Goal: Information Seeking & Learning: Learn about a topic

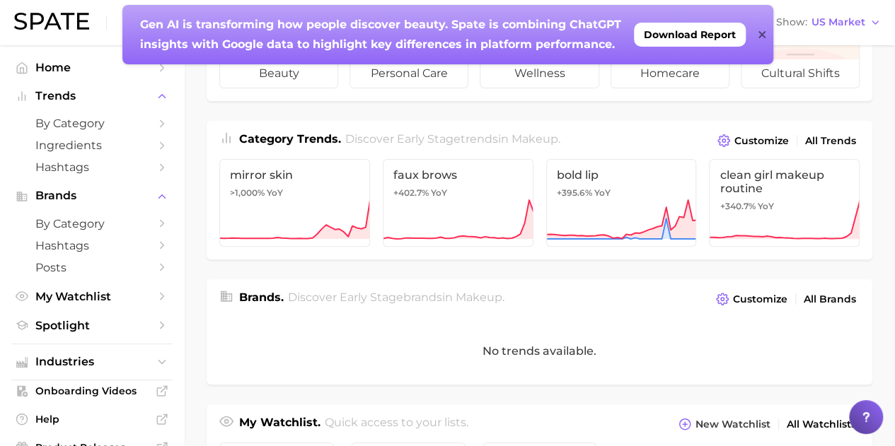
scroll to position [135, 0]
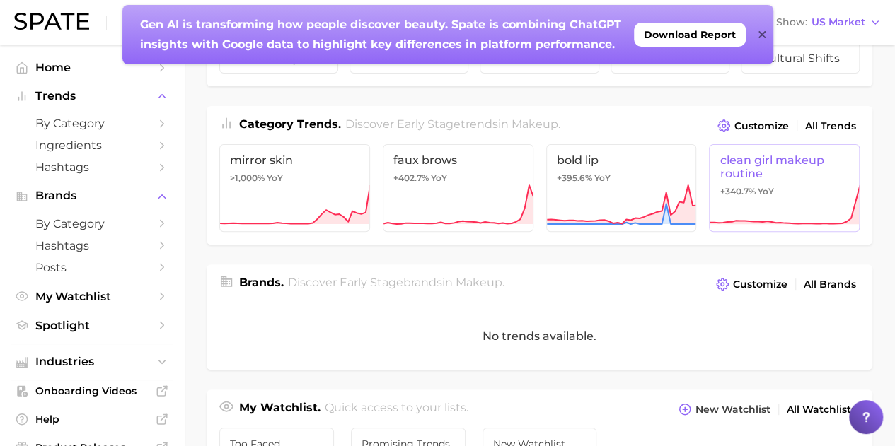
click at [800, 184] on icon at bounding box center [784, 205] width 151 height 42
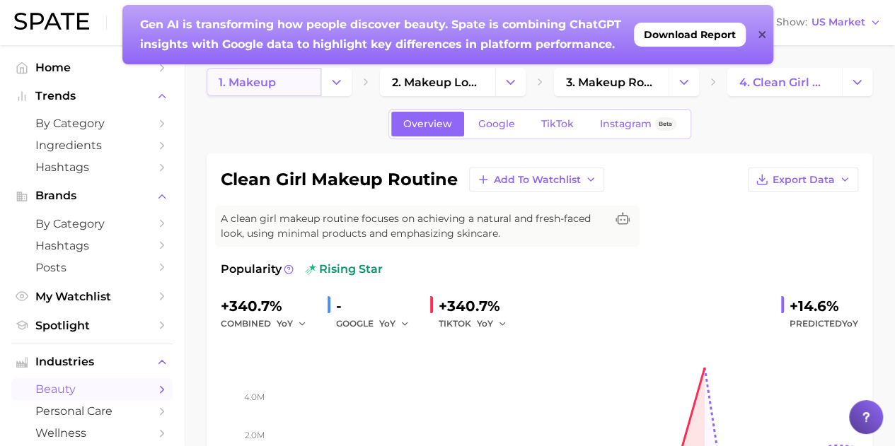
click at [241, 76] on span "1. makeup" at bounding box center [247, 82] width 57 height 13
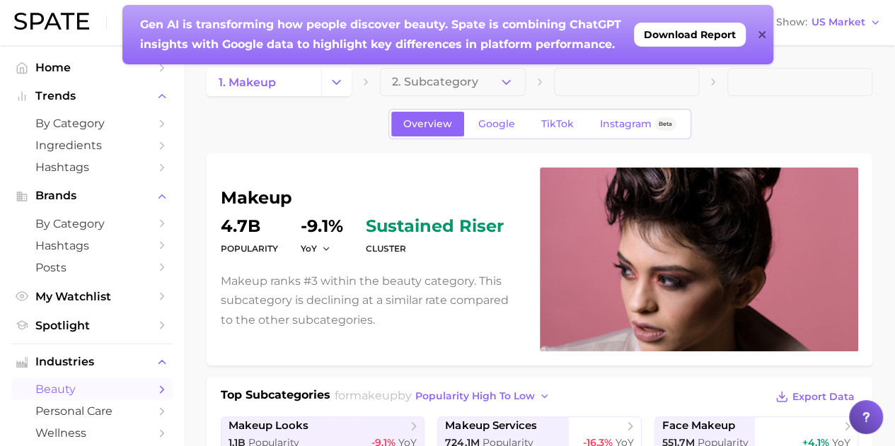
click at [757, 32] on div "Gen AI is transforming how people discover beauty. Spate is combining ChatGPT i…" at bounding box center [447, 34] width 651 height 59
click at [723, 29] on span "Download Report" at bounding box center [690, 34] width 92 height 11
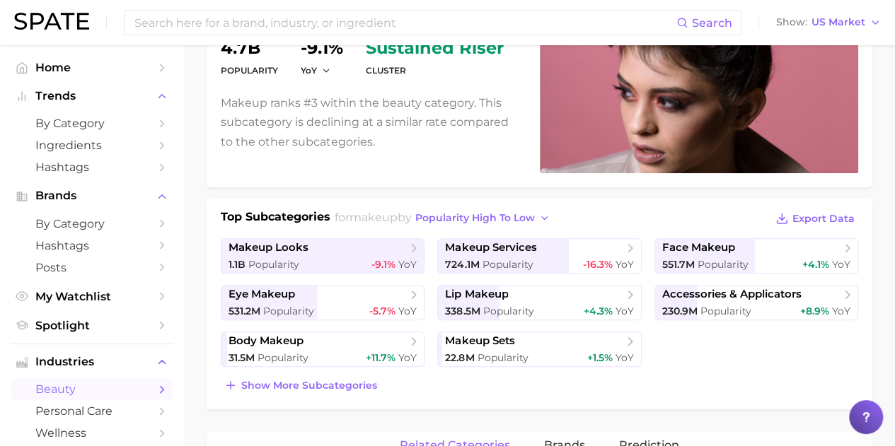
scroll to position [214, 0]
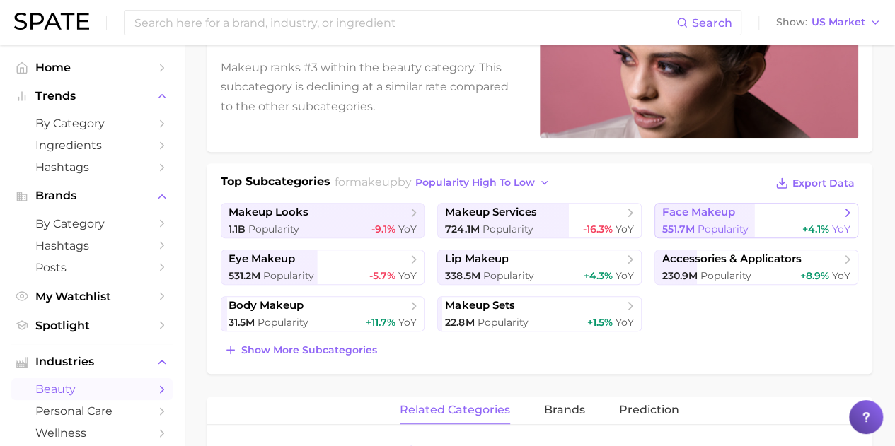
click at [848, 210] on icon at bounding box center [848, 213] width 14 height 14
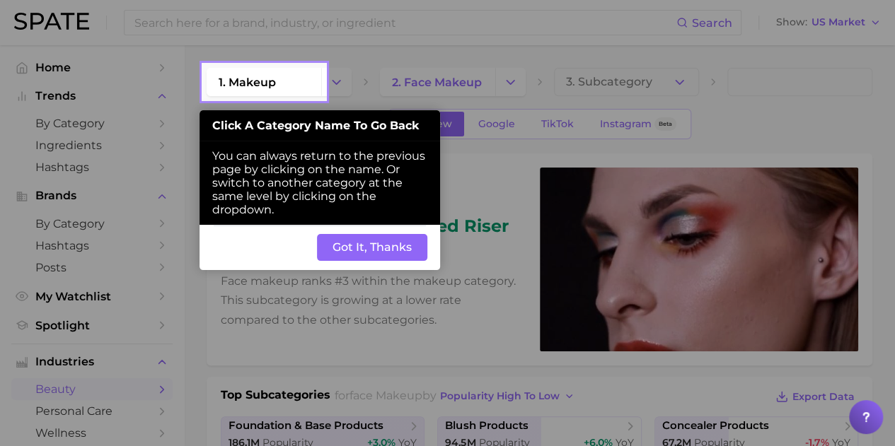
click at [379, 249] on button "Got It, Thanks" at bounding box center [372, 247] width 110 height 27
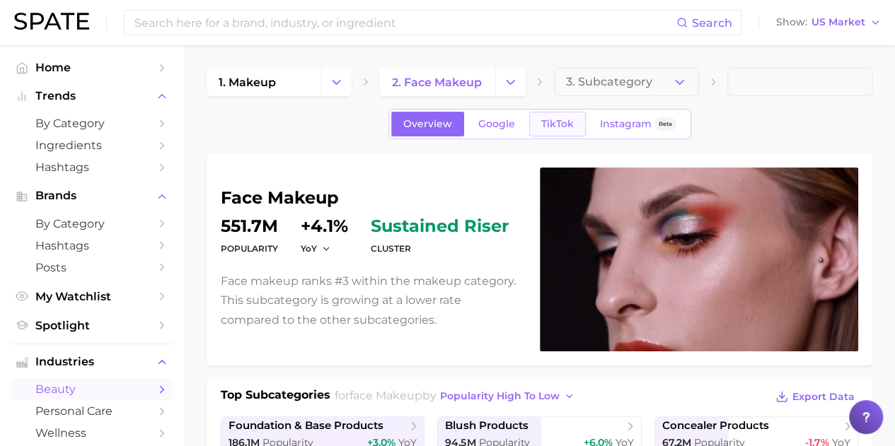
click at [550, 118] on span "TikTok" at bounding box center [557, 124] width 33 height 12
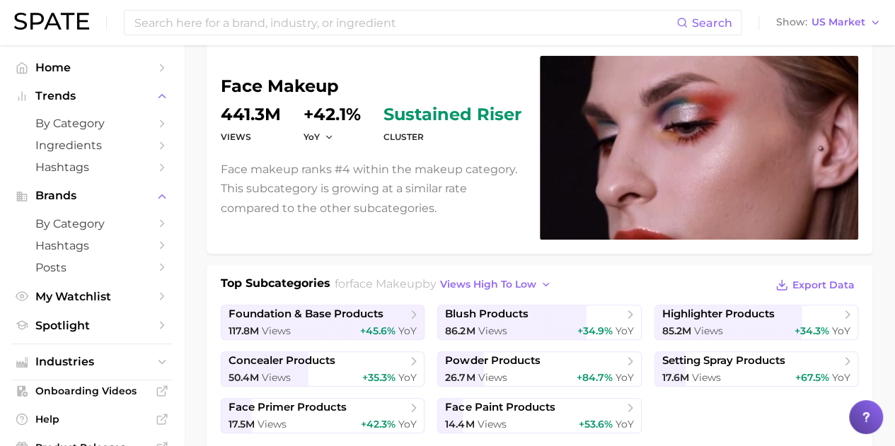
scroll to position [154, 0]
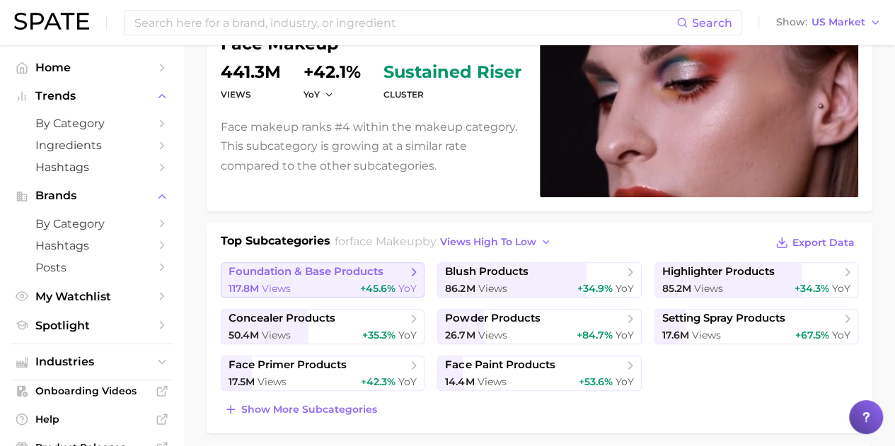
click at [405, 271] on span "foundation & base products" at bounding box center [318, 272] width 178 height 14
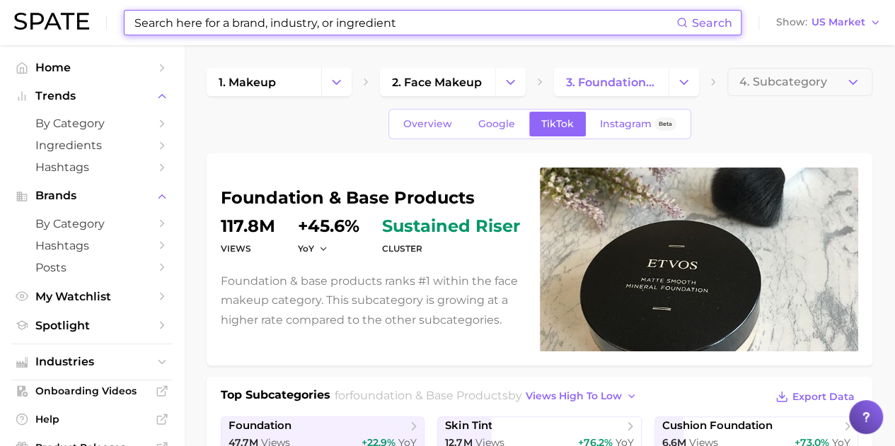
click at [410, 20] on input at bounding box center [404, 23] width 543 height 24
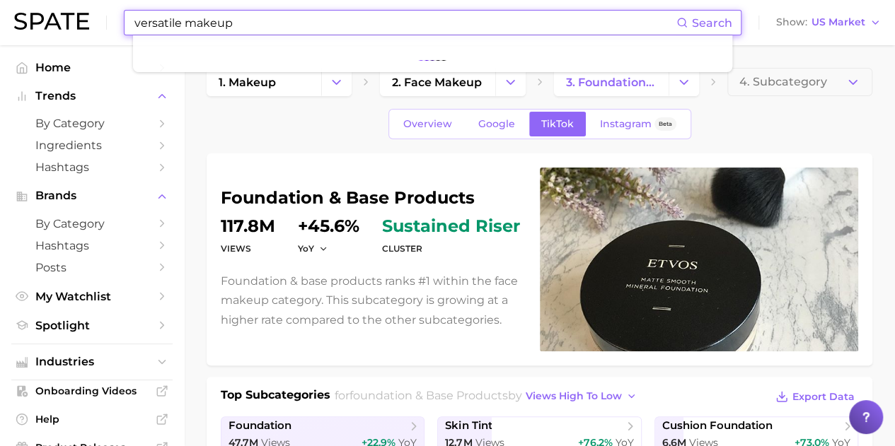
type input "versatile makeup"
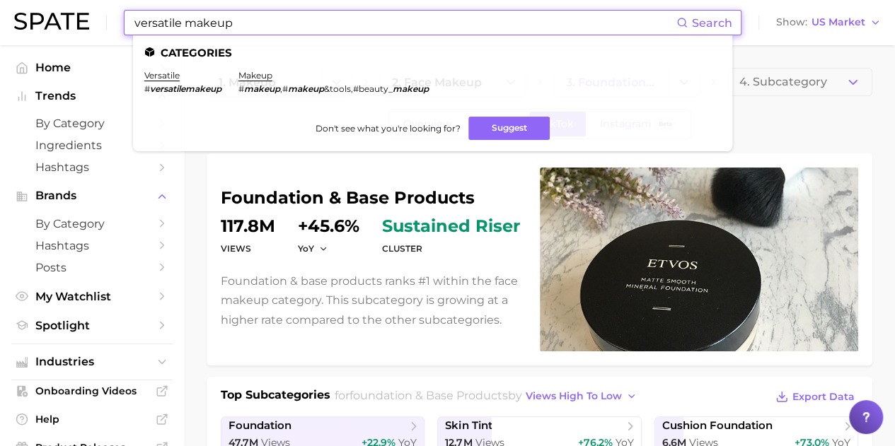
click at [184, 89] on em "versatilemakeup" at bounding box center [185, 88] width 71 height 11
drag, startPoint x: 238, startPoint y: 18, endPoint x: 103, endPoint y: -18, distance: 139.7
click at [103, 0] on html "versatile makeup Search Categories versatile # versatilemakeup makeup # makeup …" at bounding box center [447, 223] width 895 height 446
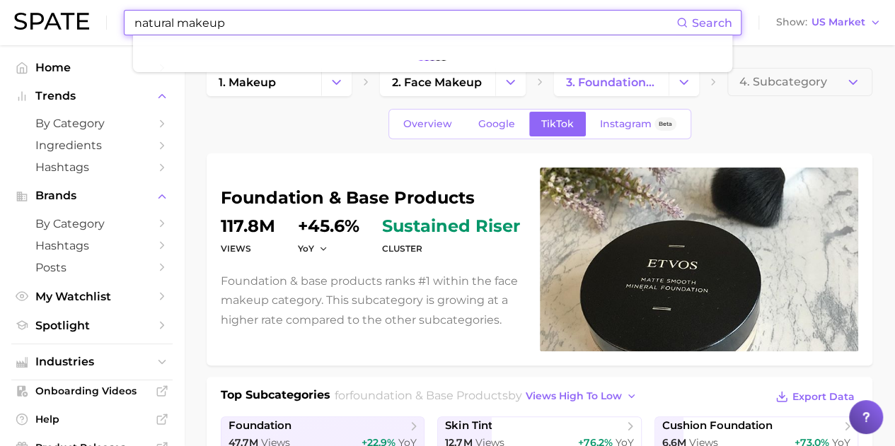
type input "natural makeup"
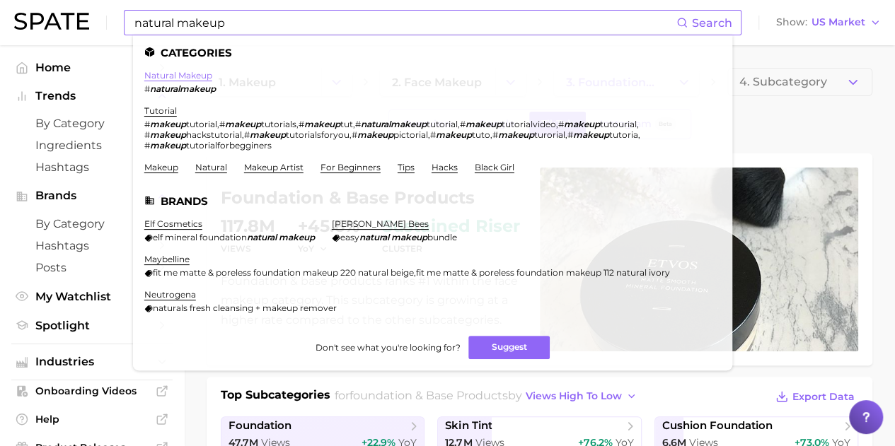
click at [163, 74] on link "natural makeup" at bounding box center [178, 75] width 68 height 11
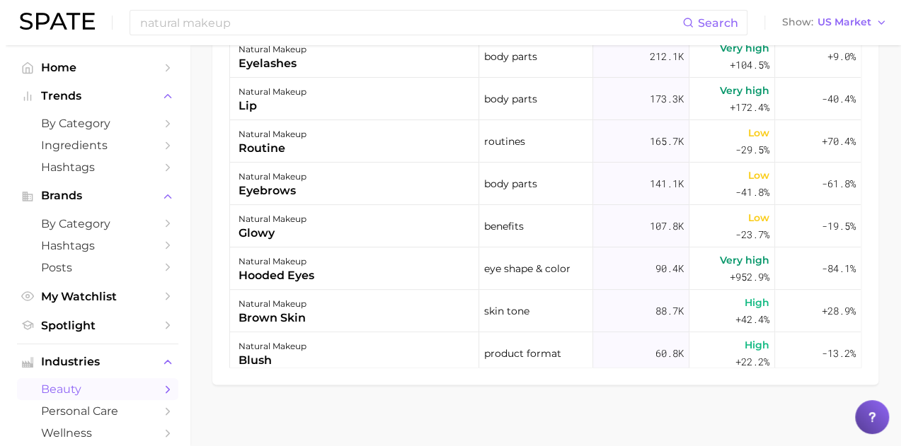
scroll to position [964, 0]
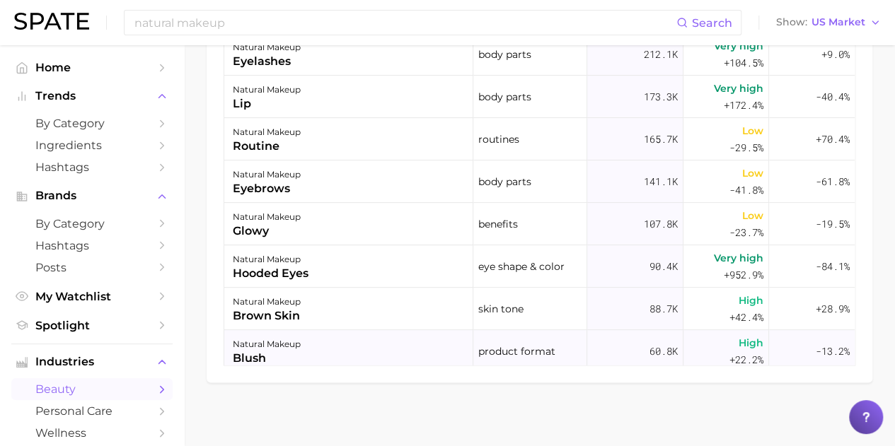
click at [259, 347] on div "natural makeup" at bounding box center [267, 344] width 68 height 17
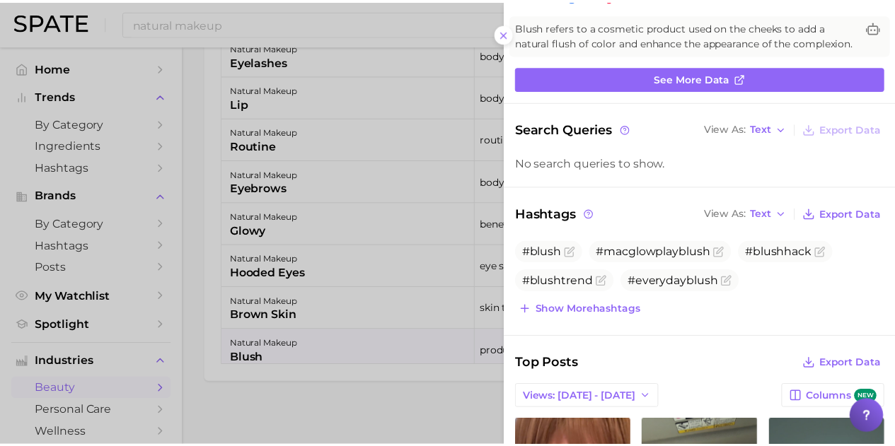
scroll to position [0, 0]
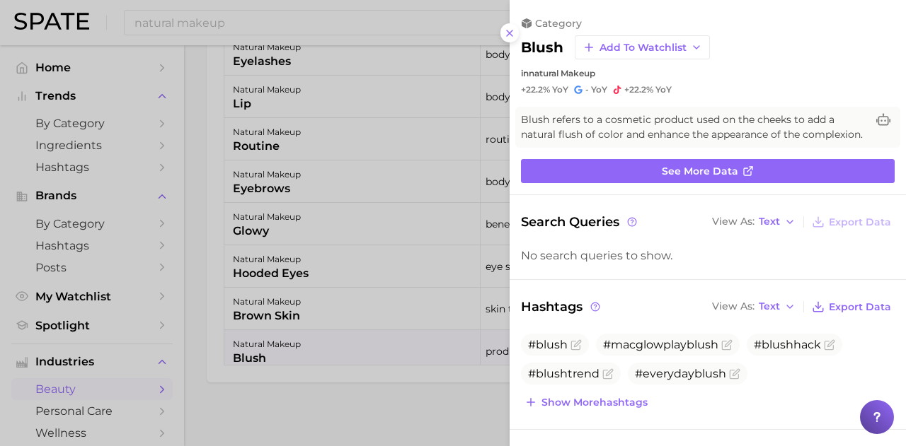
click at [89, 125] on div at bounding box center [453, 223] width 906 height 446
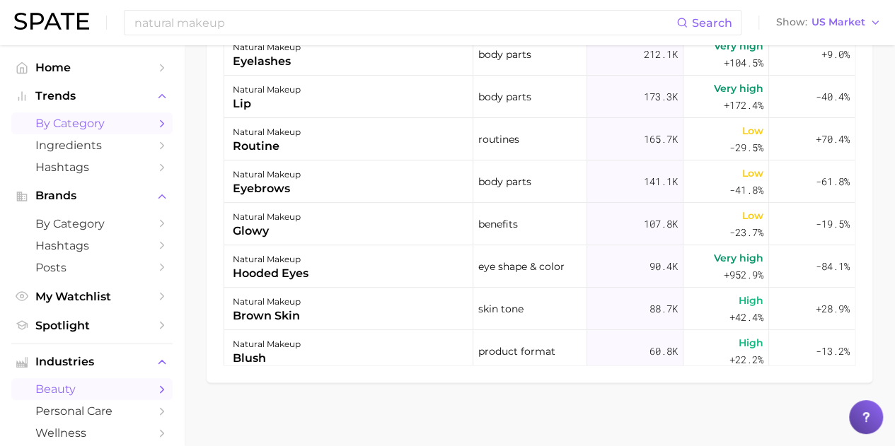
click at [156, 127] on icon "Sidebar" at bounding box center [162, 123] width 13 height 13
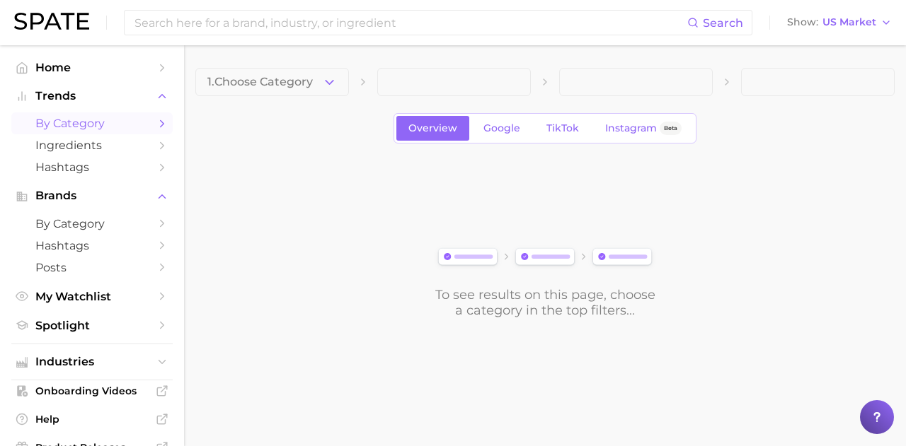
click at [156, 127] on icon "Sidebar" at bounding box center [162, 123] width 13 height 13
click at [156, 123] on icon "Sidebar" at bounding box center [162, 123] width 13 height 13
click at [331, 79] on icon "button" at bounding box center [329, 82] width 15 height 15
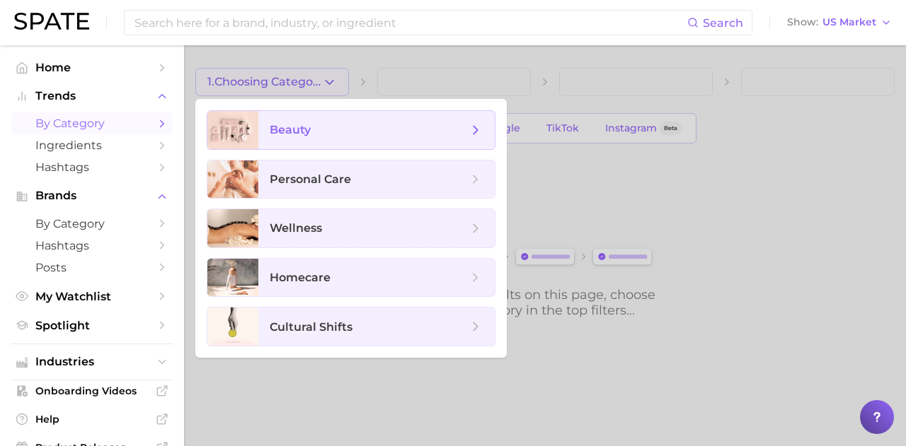
click at [474, 126] on polyline at bounding box center [476, 130] width 4 height 8
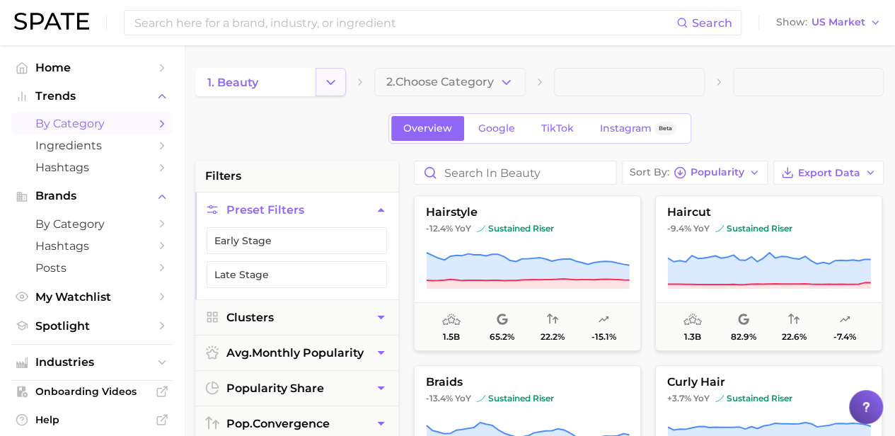
click at [331, 81] on icon "Change Category" at bounding box center [330, 82] width 15 height 15
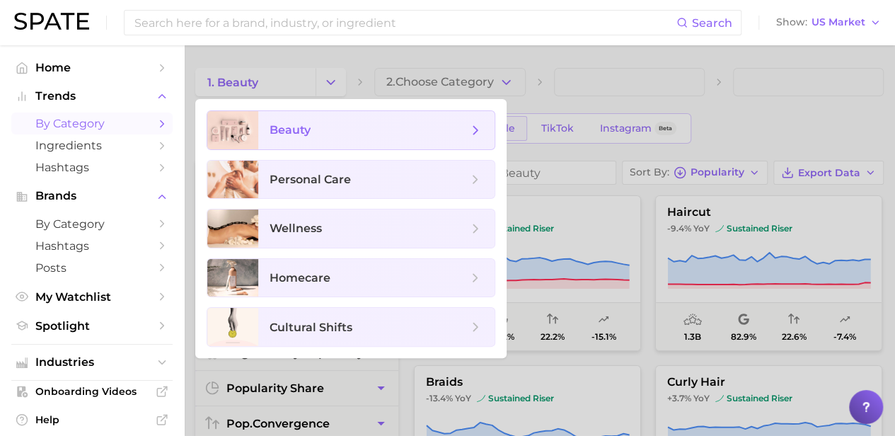
click at [475, 128] on polyline at bounding box center [476, 130] width 4 height 8
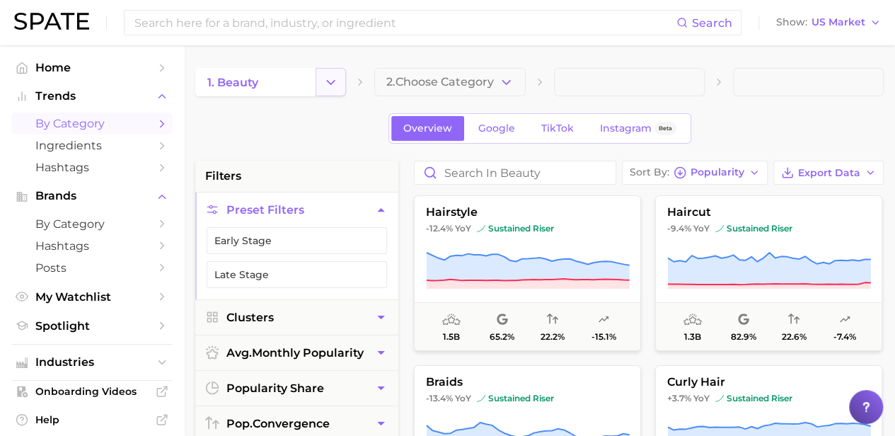
click at [338, 79] on button "Change Category" at bounding box center [331, 82] width 30 height 28
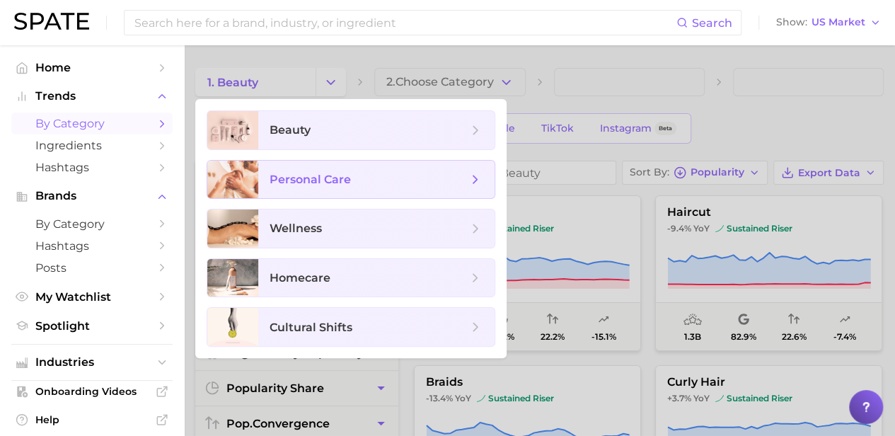
click at [481, 186] on span "personal care" at bounding box center [376, 180] width 236 height 38
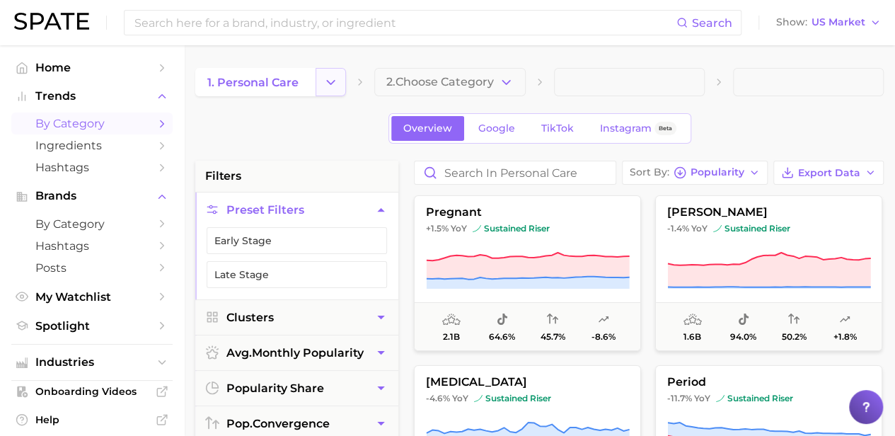
click at [335, 81] on icon "Change Category" at bounding box center [330, 82] width 15 height 15
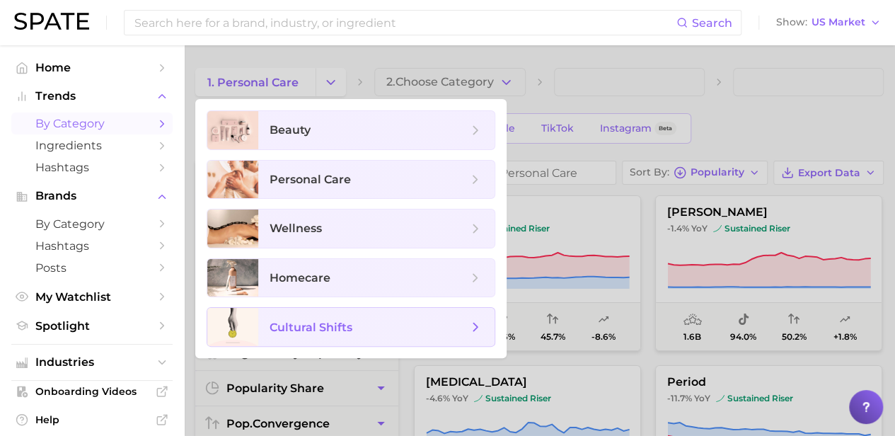
click at [280, 330] on span "cultural shifts" at bounding box center [311, 327] width 83 height 13
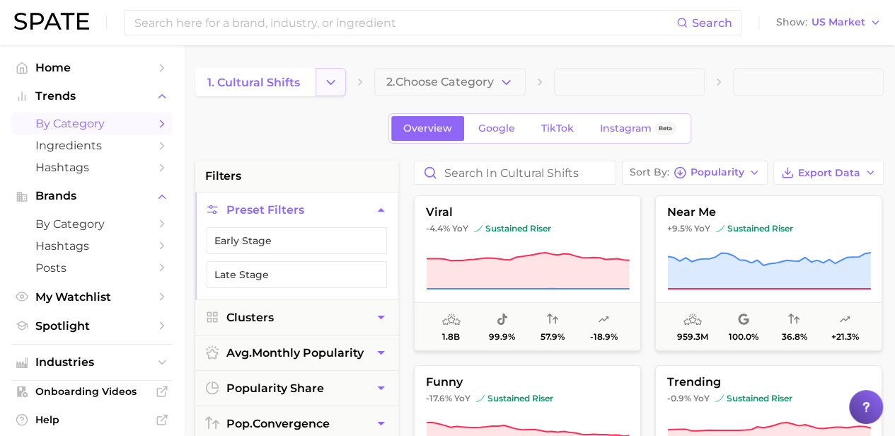
click at [333, 79] on icon "Change Category" at bounding box center [330, 82] width 15 height 15
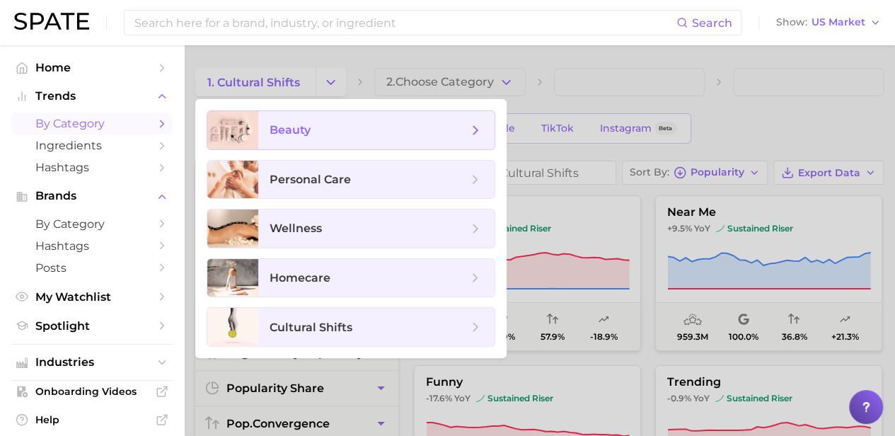
click at [309, 140] on span "beauty" at bounding box center [376, 130] width 236 height 38
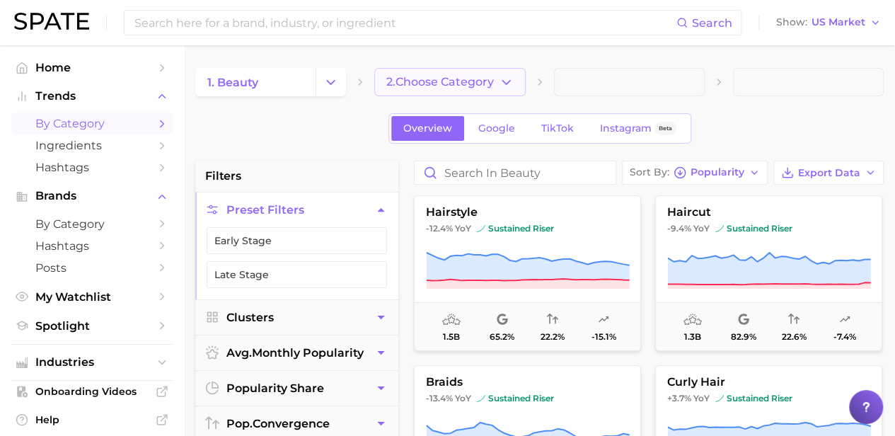
click at [505, 84] on icon "button" at bounding box center [506, 82] width 15 height 15
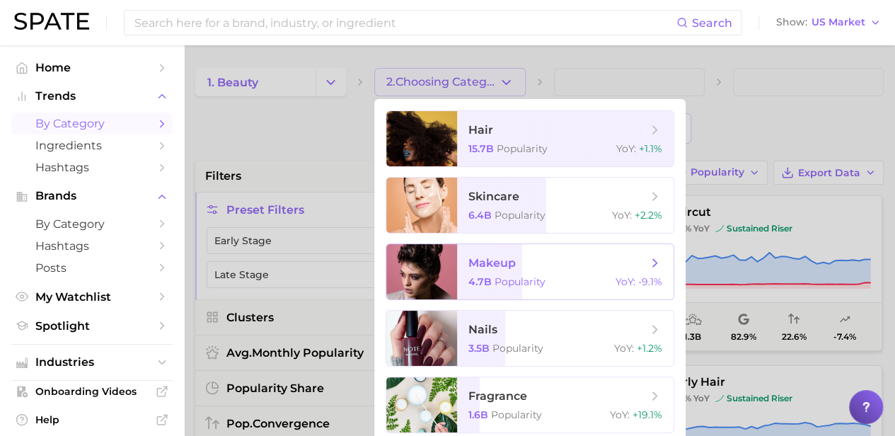
click at [496, 274] on span "makeup 4.7b Popularity YoY : -9.1%" at bounding box center [565, 271] width 217 height 55
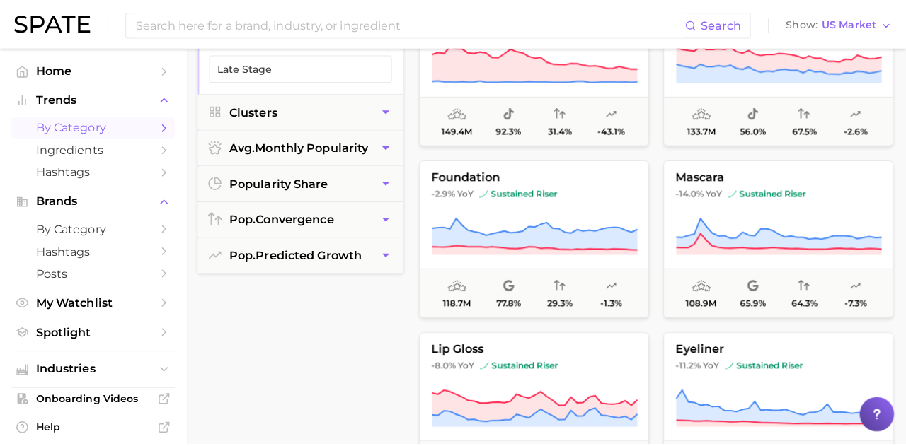
scroll to position [105, 0]
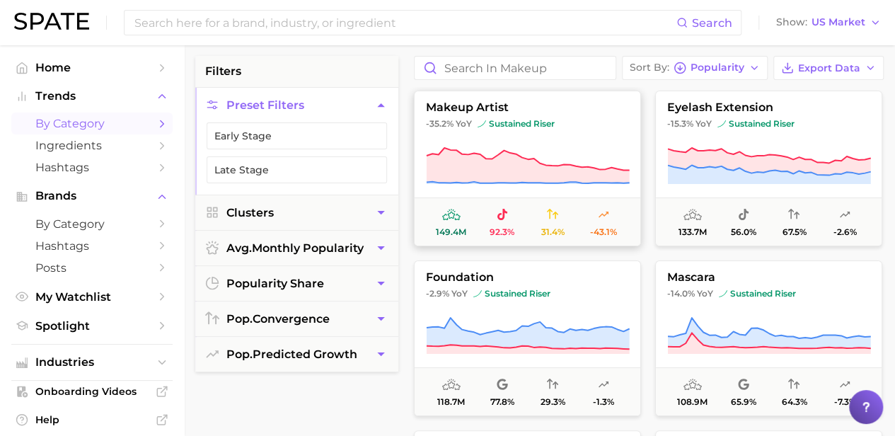
click at [475, 108] on span "makeup artist" at bounding box center [528, 107] width 226 height 13
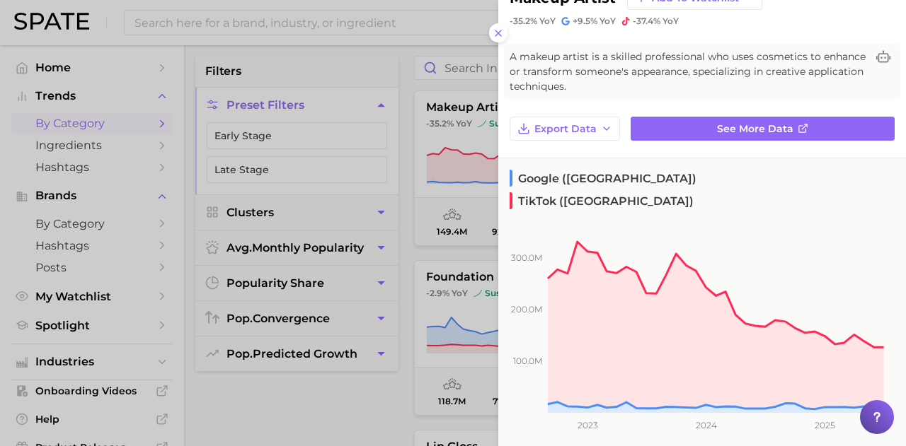
scroll to position [0, 0]
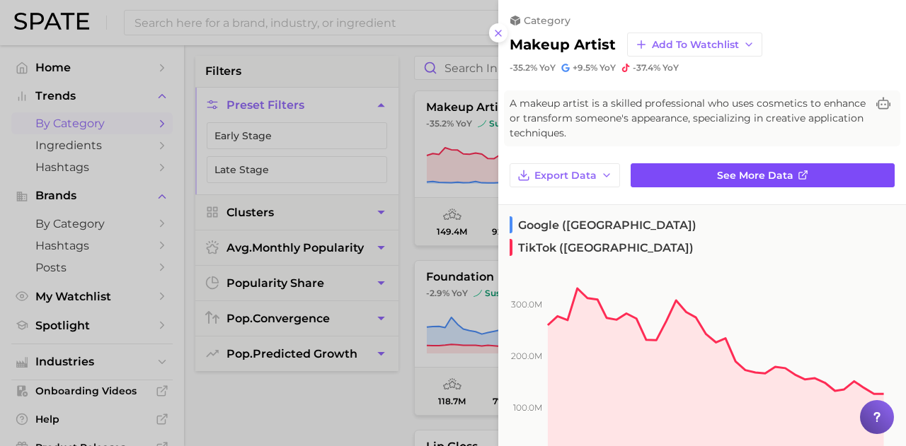
click at [705, 163] on link "See more data" at bounding box center [762, 175] width 264 height 24
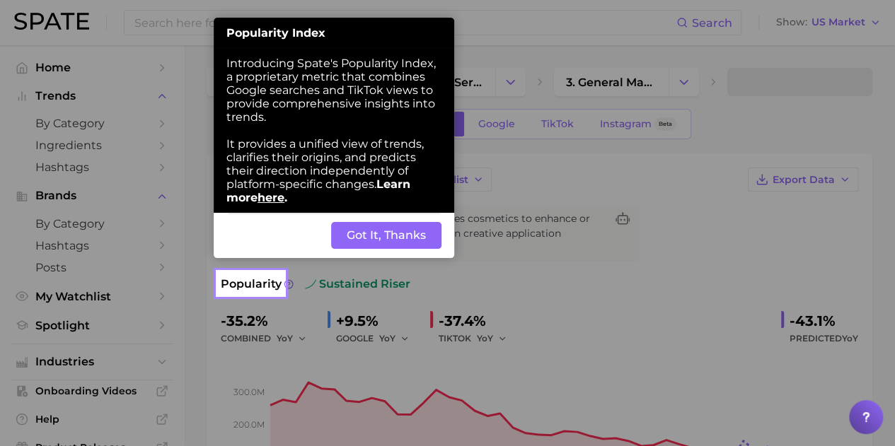
click at [418, 236] on button "Got It, Thanks" at bounding box center [386, 235] width 110 height 27
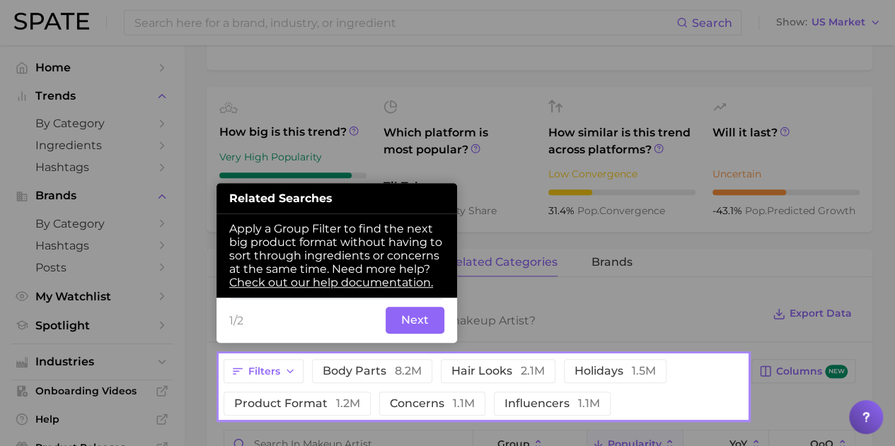
scroll to position [473, 0]
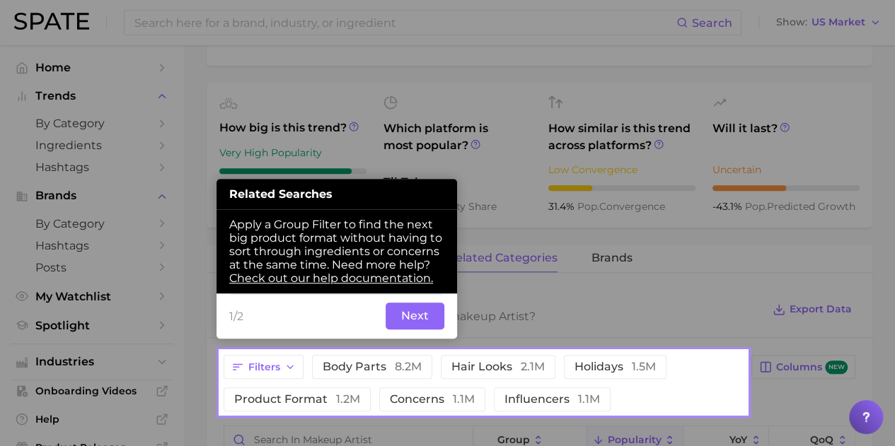
click at [410, 316] on button "Next" at bounding box center [415, 316] width 59 height 27
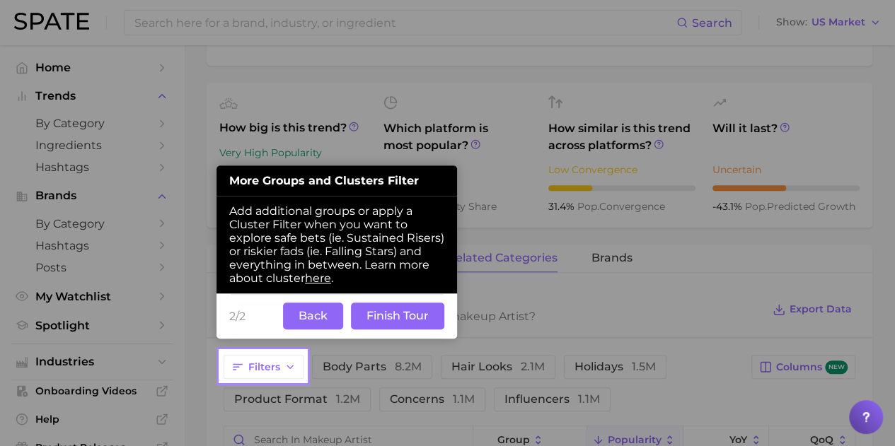
click at [316, 321] on button "Back" at bounding box center [313, 316] width 60 height 27
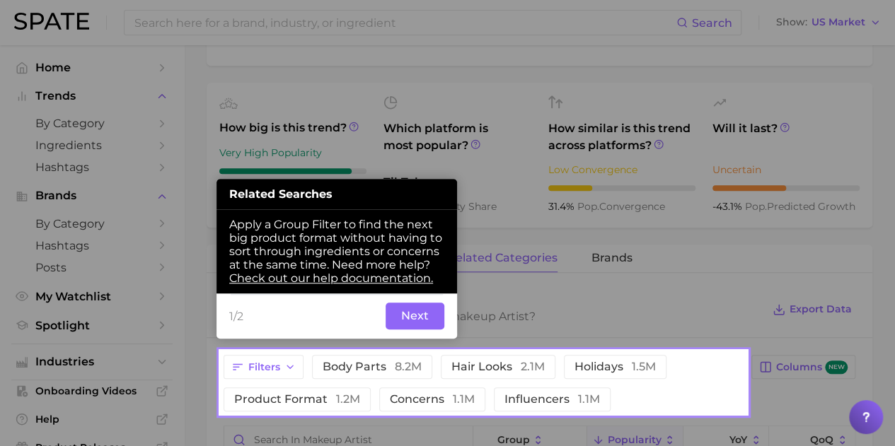
click at [408, 313] on button "Next" at bounding box center [415, 316] width 59 height 27
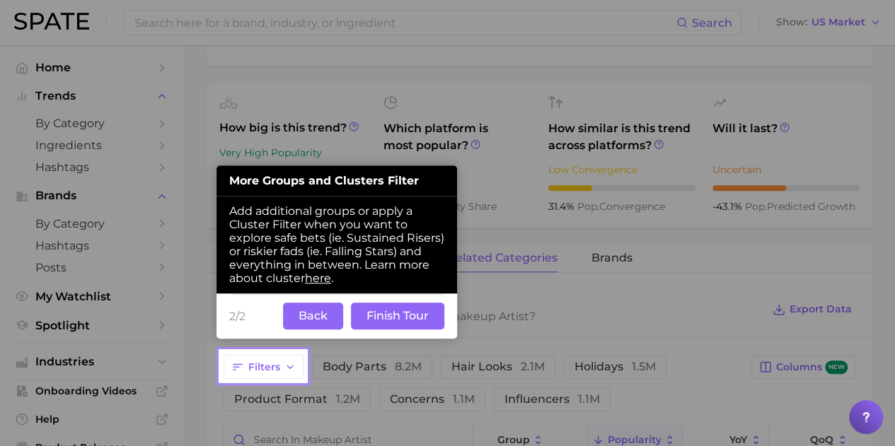
click at [326, 323] on button "Back" at bounding box center [313, 316] width 60 height 27
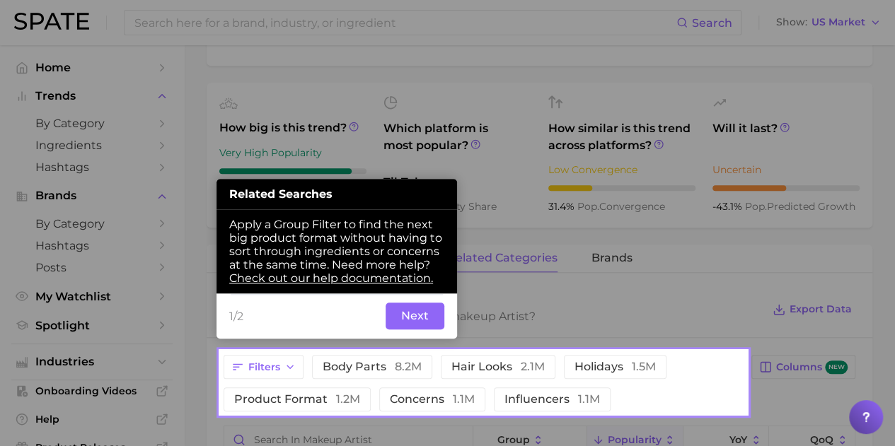
click at [311, 103] on div at bounding box center [483, 175] width 527 height 350
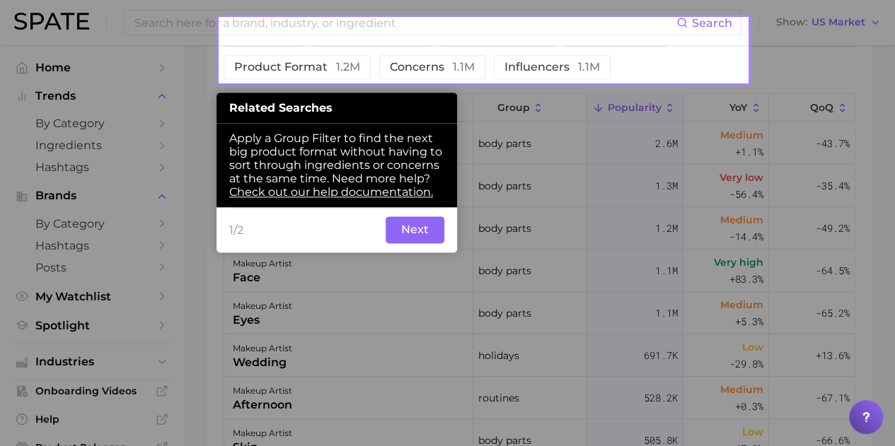
scroll to position [703, 0]
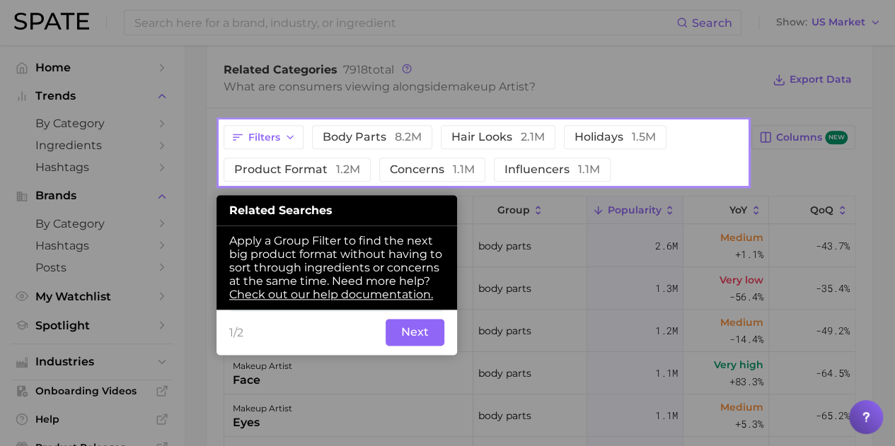
click at [442, 342] on button "Next" at bounding box center [415, 332] width 59 height 27
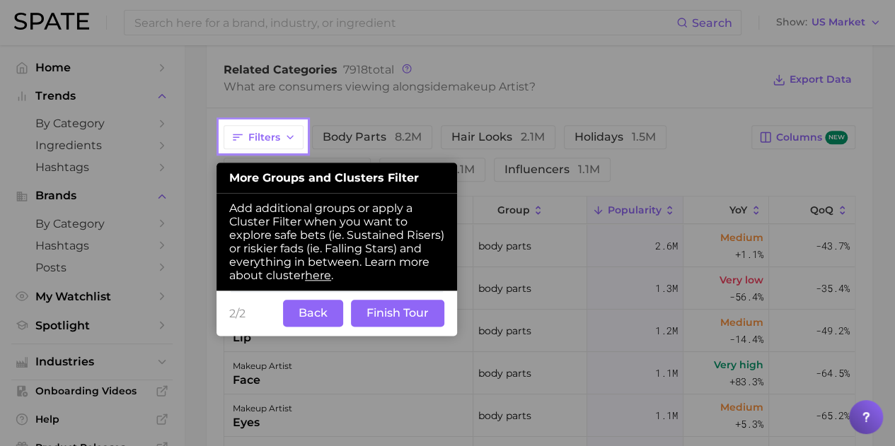
click at [386, 311] on button "Finish Tour" at bounding box center [397, 313] width 93 height 27
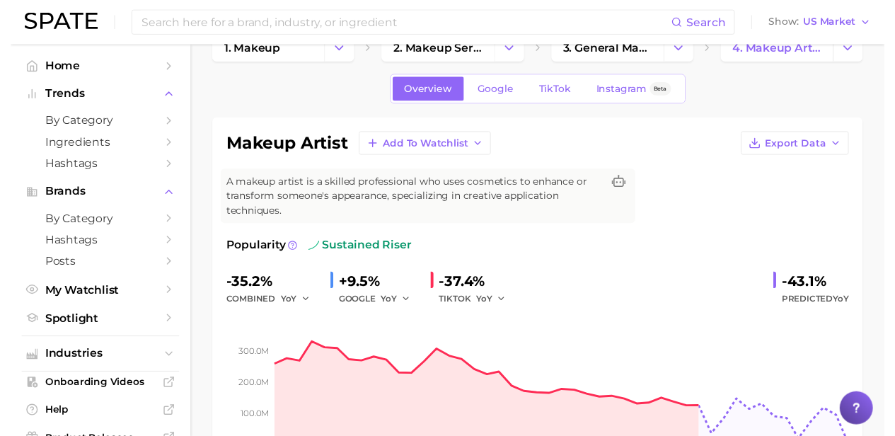
scroll to position [0, 0]
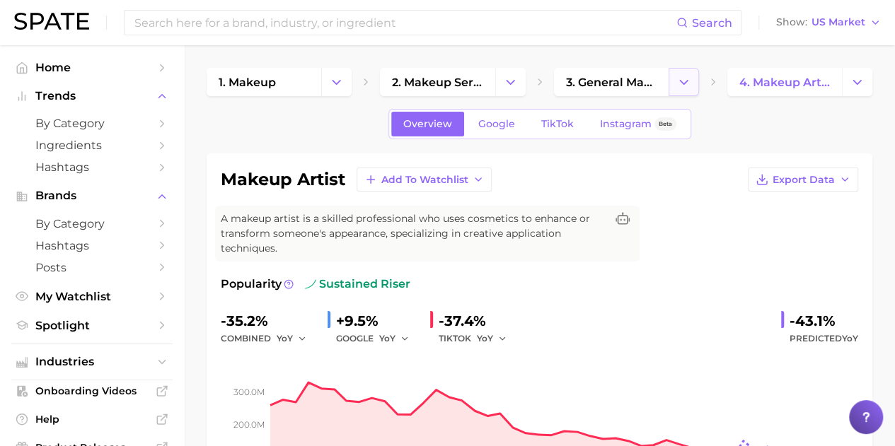
click at [681, 83] on icon "Change Category" at bounding box center [683, 82] width 15 height 15
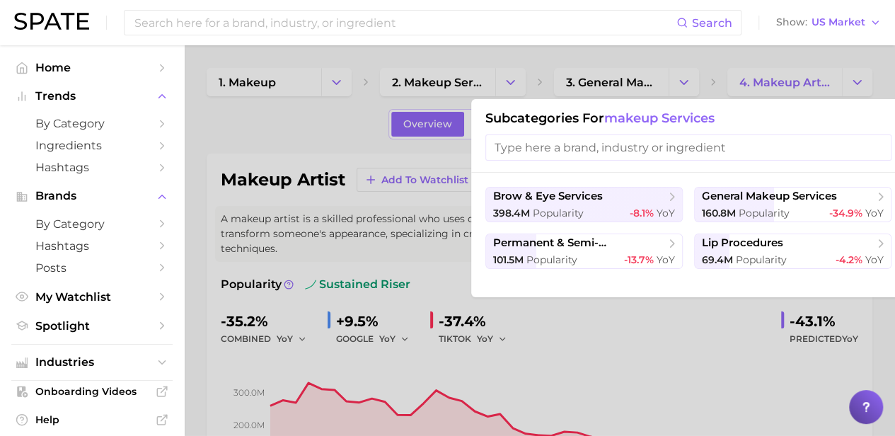
click at [439, 83] on div at bounding box center [447, 218] width 895 height 436
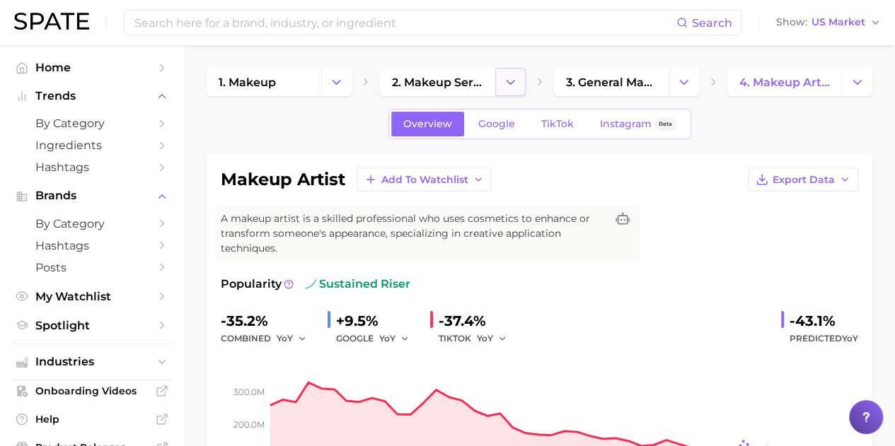
click at [508, 86] on icon "Change Category" at bounding box center [510, 82] width 15 height 15
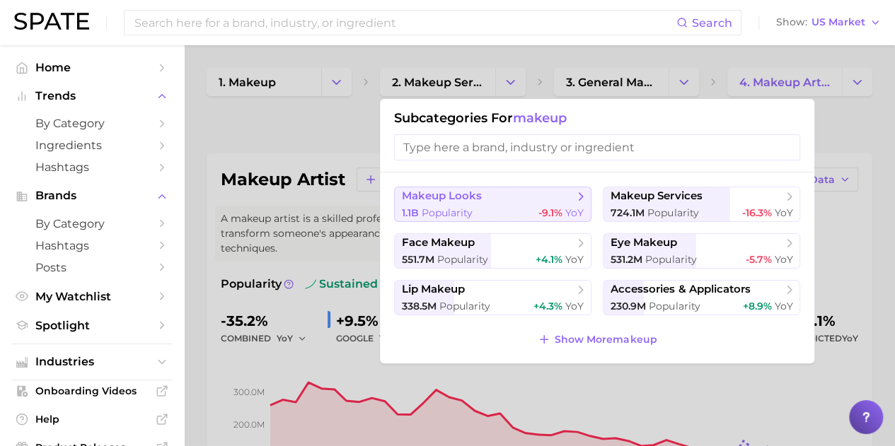
click at [439, 196] on span "makeup looks" at bounding box center [442, 196] width 80 height 13
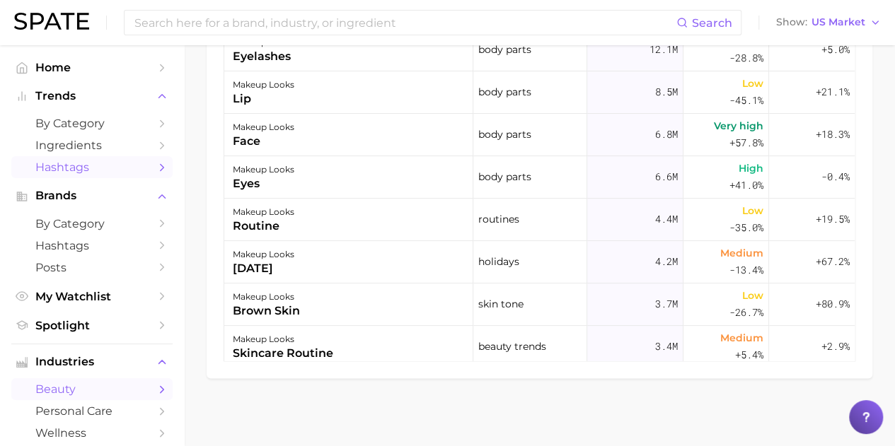
click at [156, 168] on icon "Sidebar" at bounding box center [162, 167] width 13 height 13
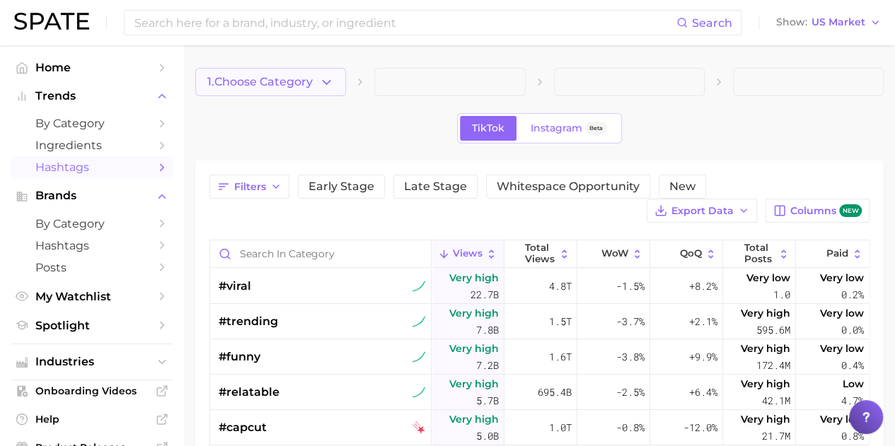
click at [326, 82] on icon "button" at bounding box center [326, 82] width 15 height 15
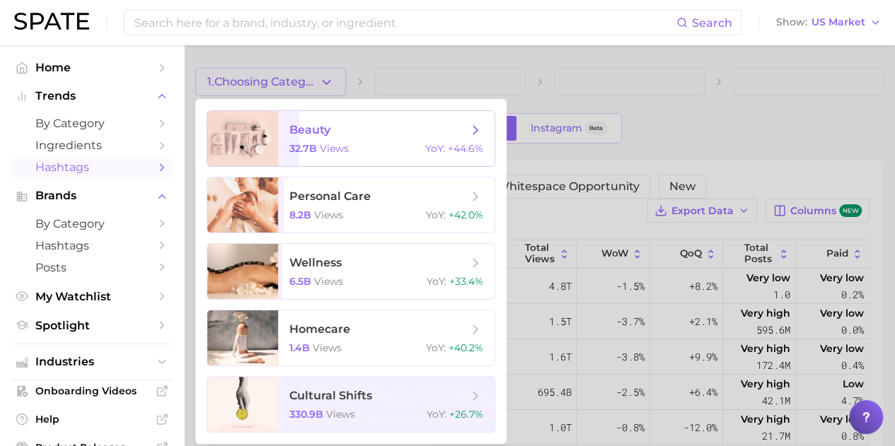
click at [474, 130] on icon at bounding box center [476, 130] width 16 height 16
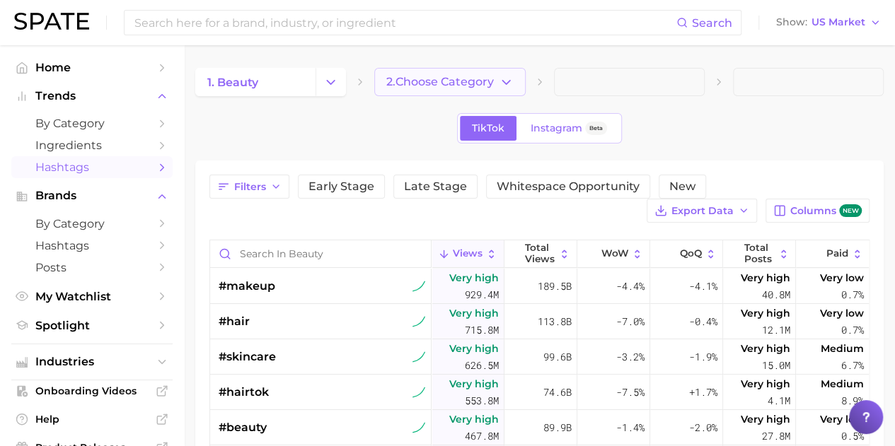
click at [510, 83] on icon "button" at bounding box center [506, 82] width 15 height 15
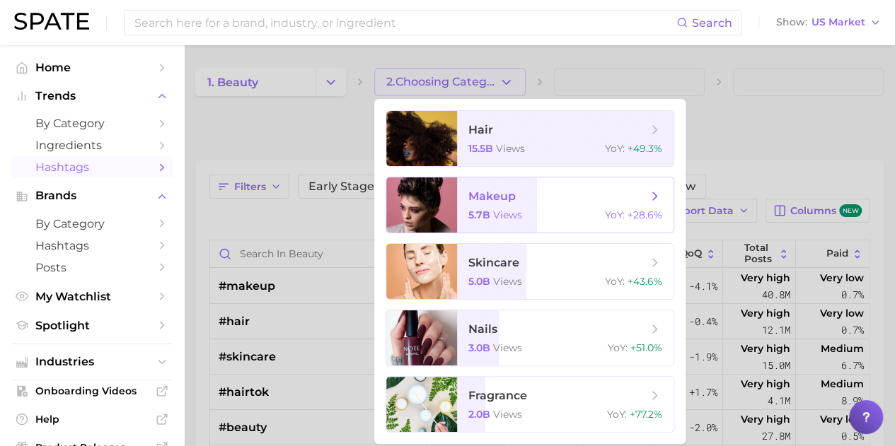
click at [514, 210] on span "views" at bounding box center [507, 215] width 29 height 13
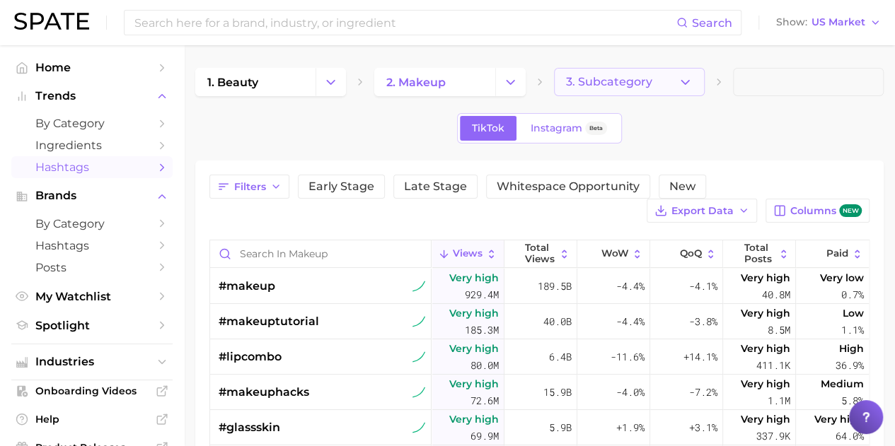
click at [685, 86] on icon "button" at bounding box center [685, 82] width 15 height 15
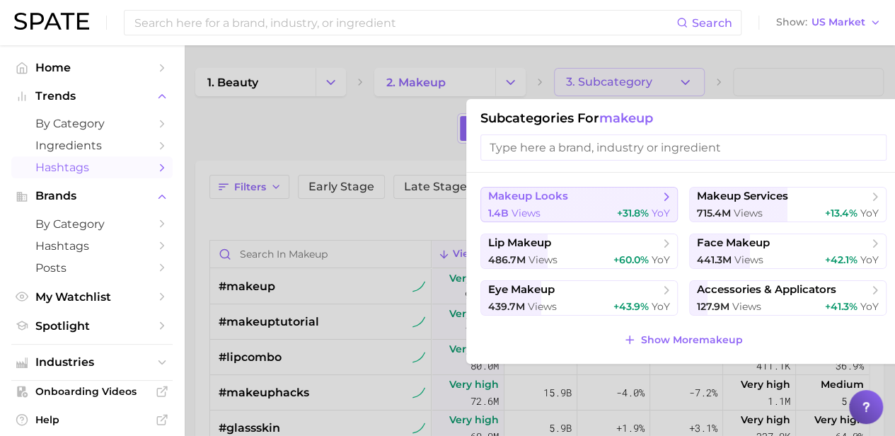
click at [548, 207] on div "1.4b views +31.8% YoY" at bounding box center [579, 213] width 182 height 13
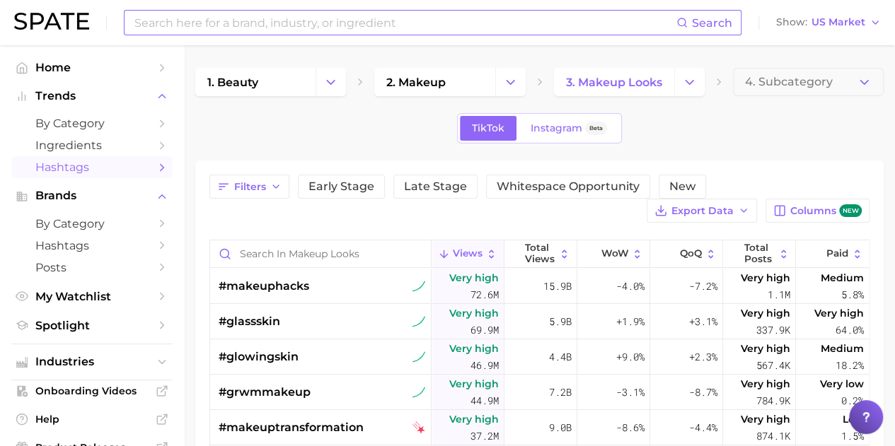
click at [393, 25] on input at bounding box center [404, 23] width 543 height 24
type input "bold makeup"
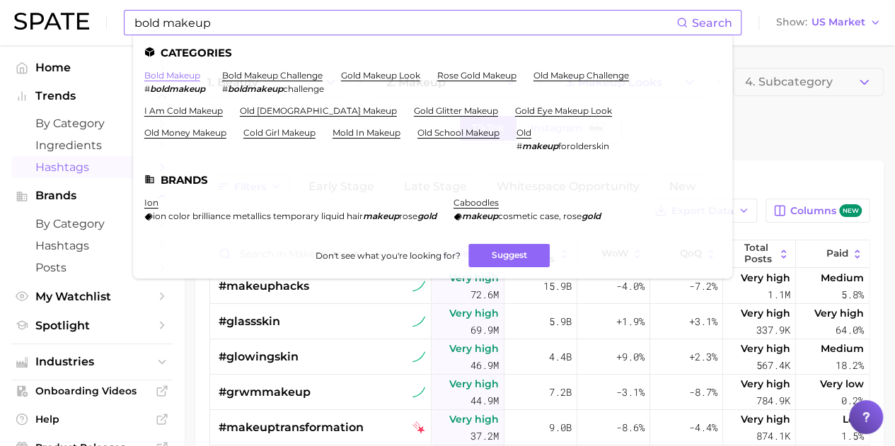
click at [158, 78] on link "bold makeup" at bounding box center [172, 75] width 56 height 11
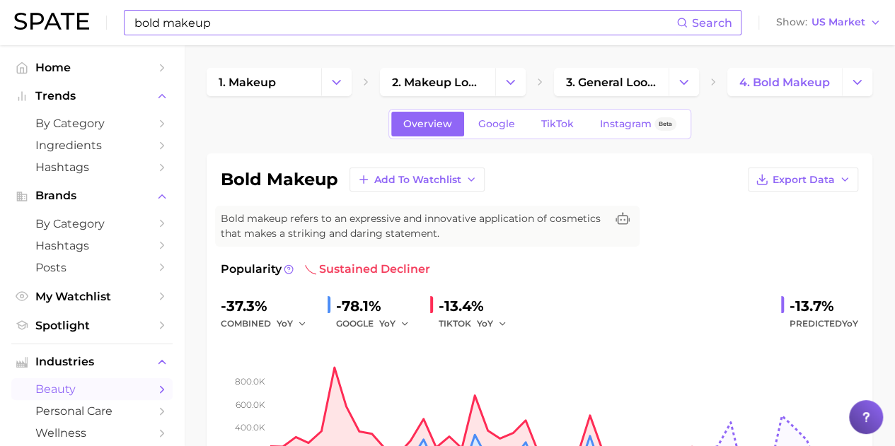
click at [339, 30] on input "bold makeup" at bounding box center [404, 23] width 543 height 24
type input "b"
type input "natural makeup"
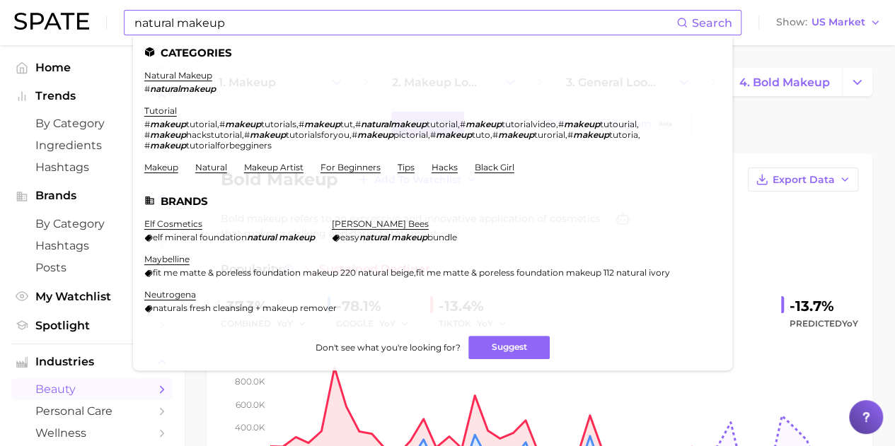
click at [170, 83] on li "natural makeup # naturalmakeup" at bounding box center [179, 82] width 71 height 24
click at [170, 79] on link "natural makeup" at bounding box center [178, 75] width 68 height 11
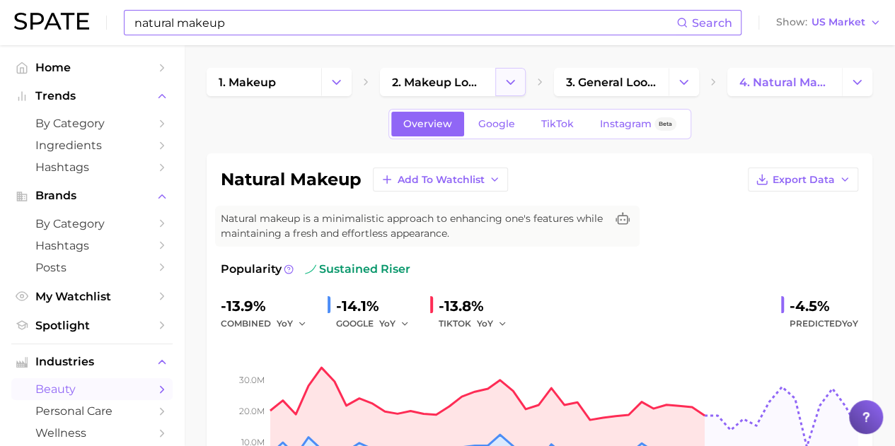
click at [509, 81] on polyline "Change Category" at bounding box center [511, 82] width 8 height 4
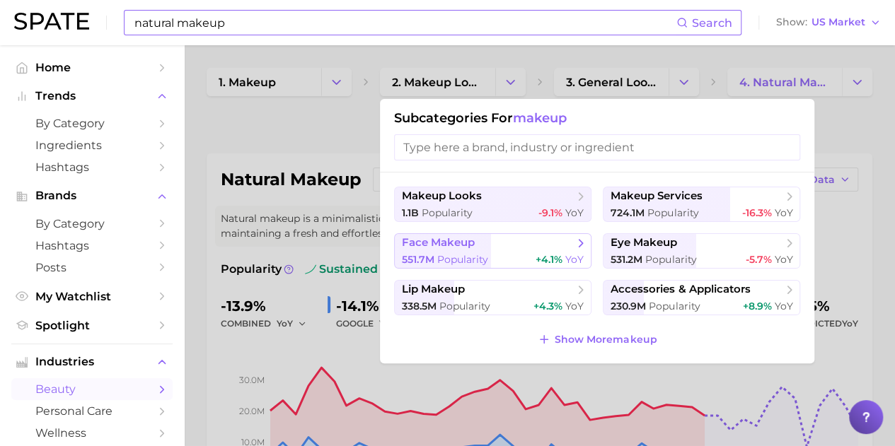
click at [438, 254] on span "Popularity" at bounding box center [462, 259] width 51 height 13
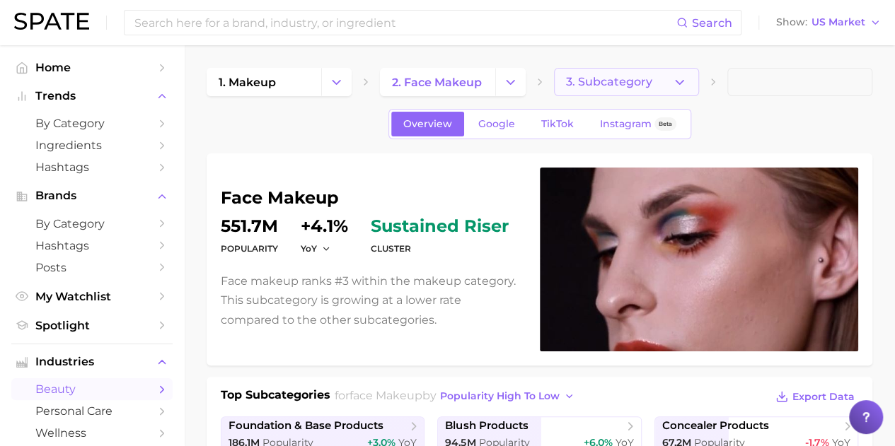
click at [681, 79] on icon "button" at bounding box center [679, 82] width 15 height 15
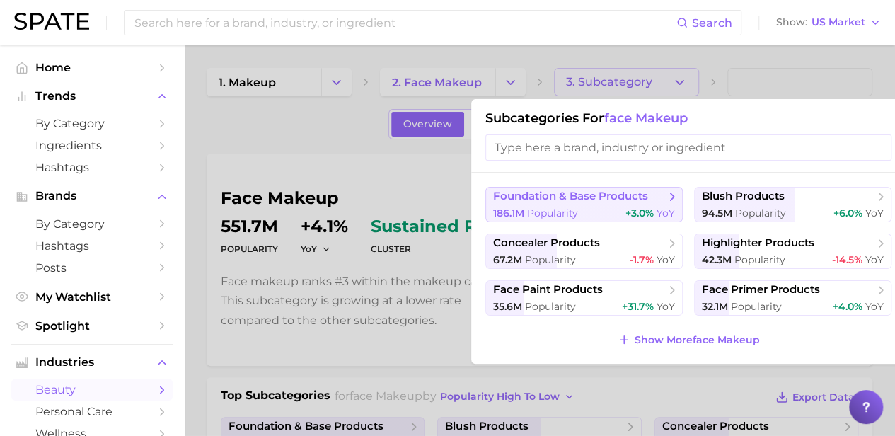
click at [639, 197] on span "foundation & base products" at bounding box center [570, 196] width 155 height 13
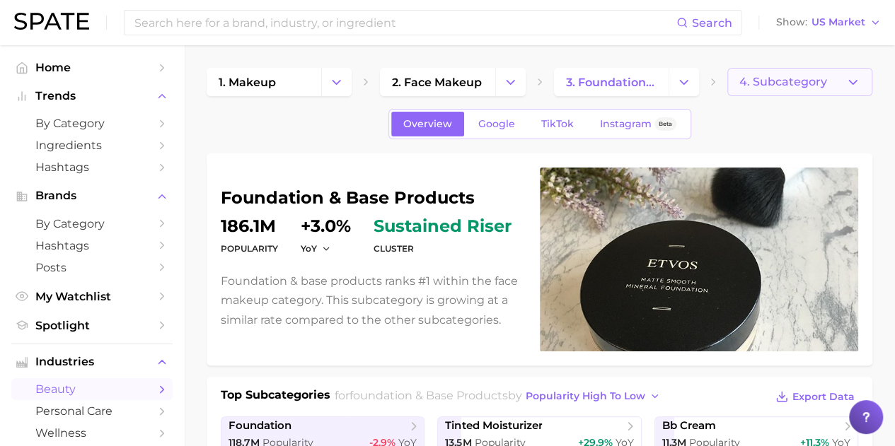
click at [856, 82] on icon "button" at bounding box center [853, 82] width 15 height 15
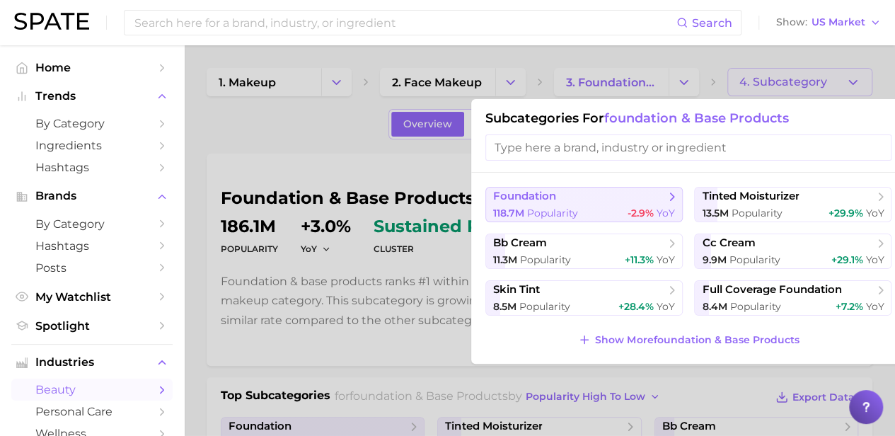
click at [601, 202] on span "foundation" at bounding box center [579, 197] width 172 height 14
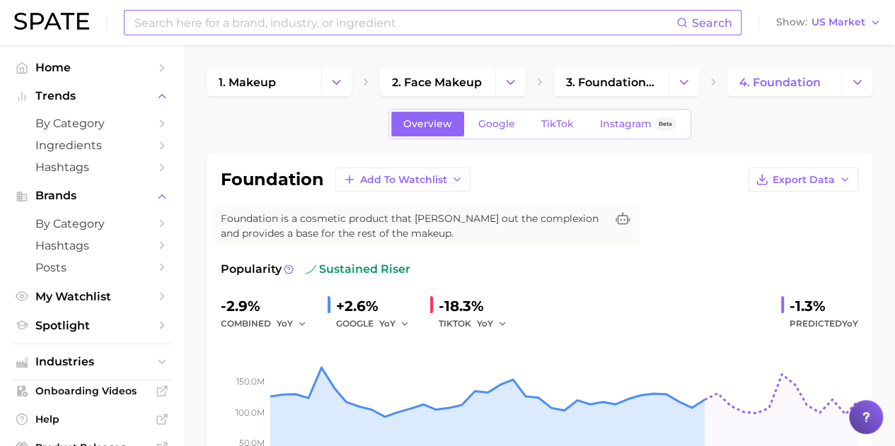
click at [350, 26] on input at bounding box center [404, 23] width 543 height 24
type input "underconsumption"
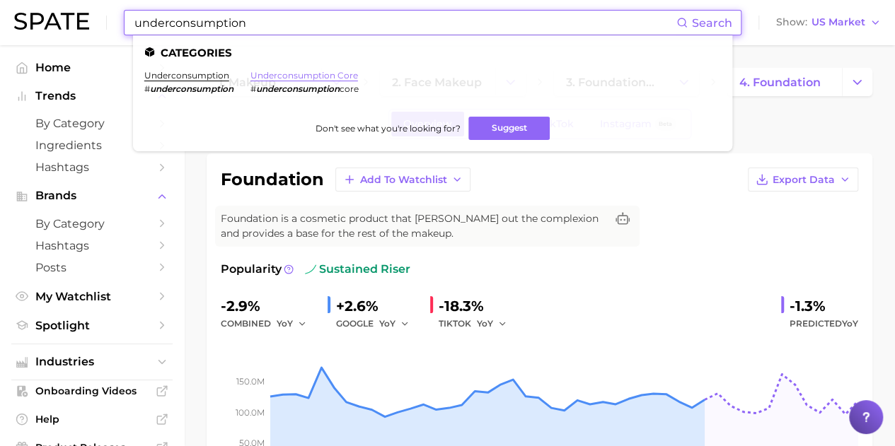
click at [296, 79] on link "underconsumption core" at bounding box center [304, 75] width 108 height 11
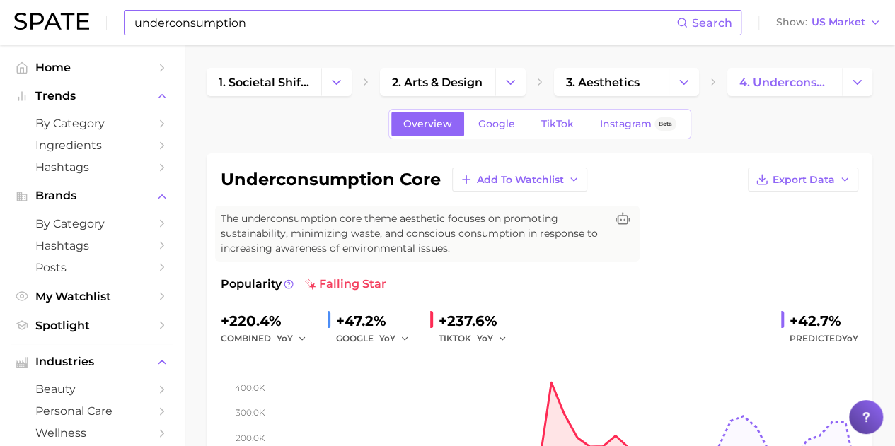
scroll to position [850, 0]
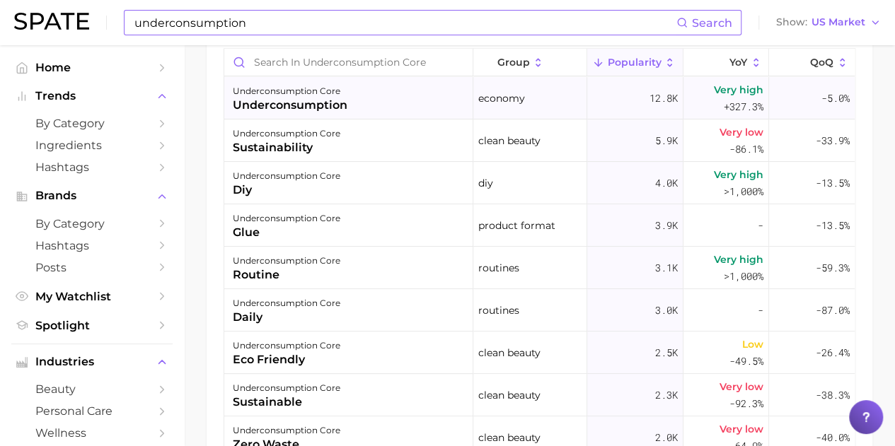
click at [278, 108] on div "underconsumption" at bounding box center [290, 105] width 115 height 17
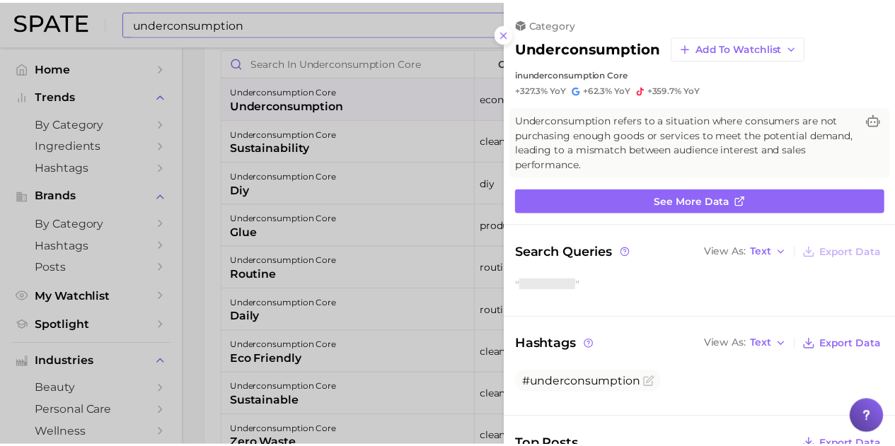
scroll to position [0, 0]
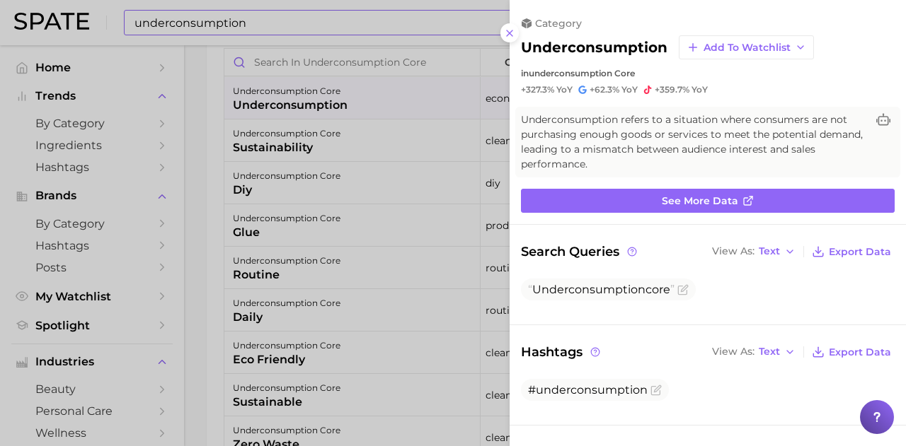
click at [336, 200] on div at bounding box center [453, 223] width 906 height 446
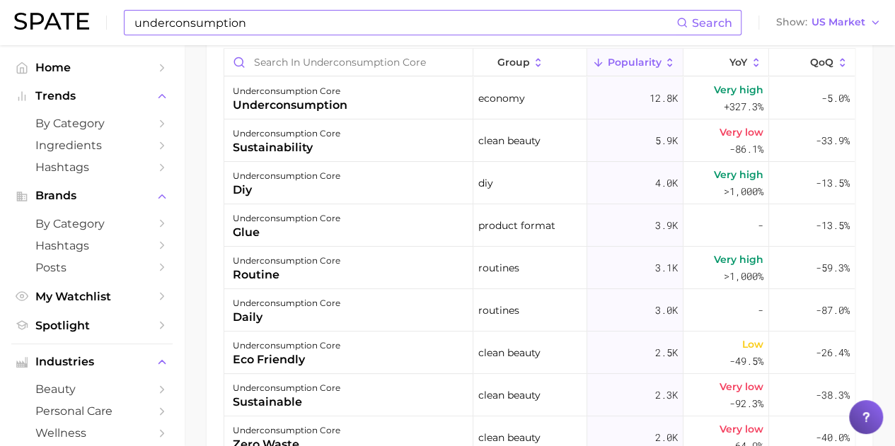
click at [294, 27] on input "underconsumption" at bounding box center [404, 23] width 543 height 24
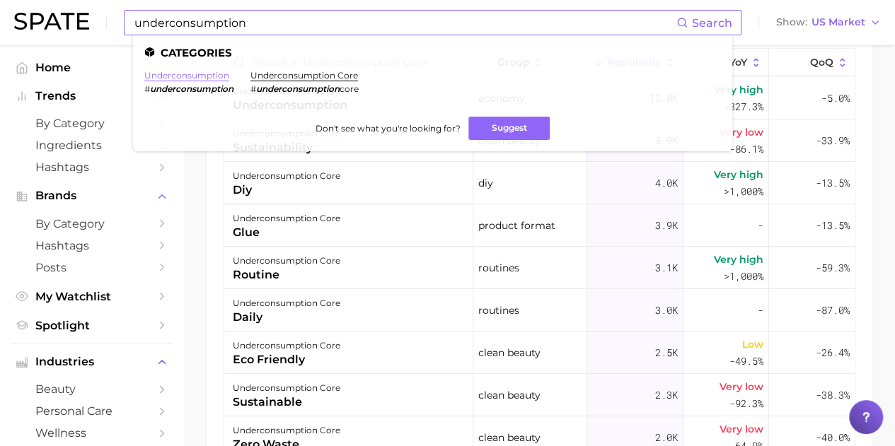
click at [164, 77] on link "underconsumption" at bounding box center [186, 75] width 85 height 11
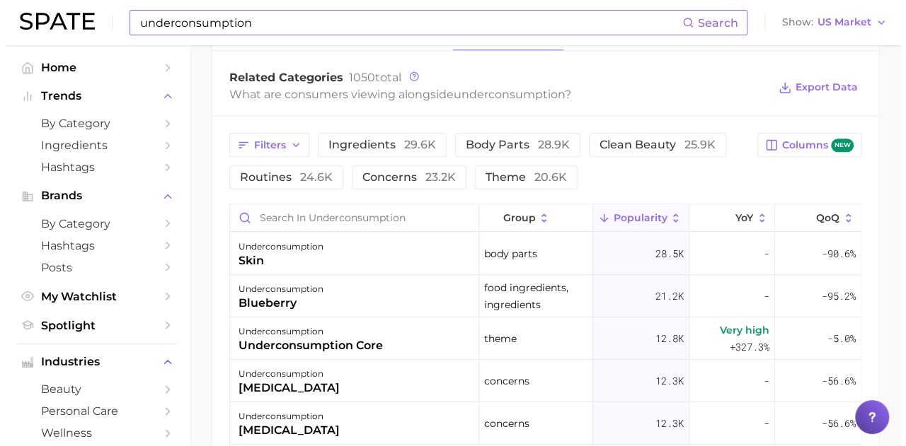
scroll to position [693, 0]
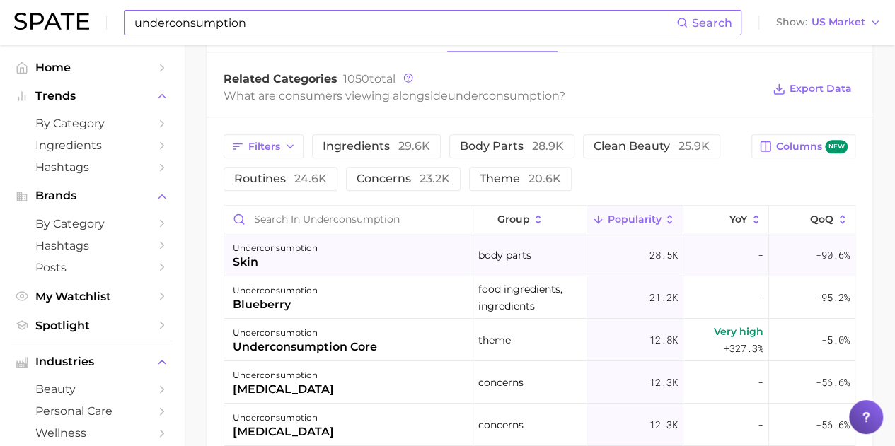
click at [250, 262] on div "skin" at bounding box center [275, 262] width 85 height 17
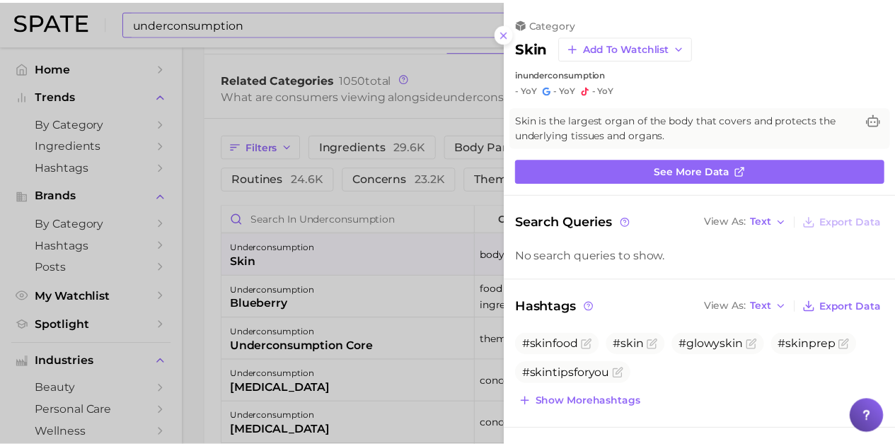
scroll to position [0, 0]
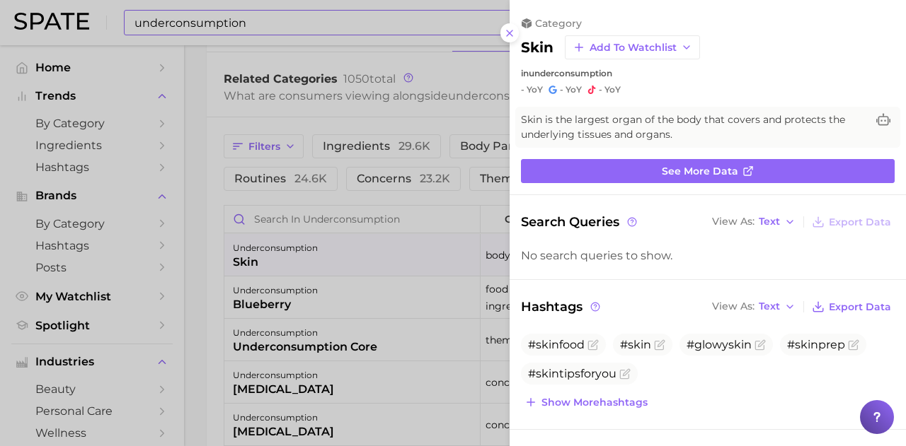
click at [196, 131] on div at bounding box center [453, 223] width 906 height 446
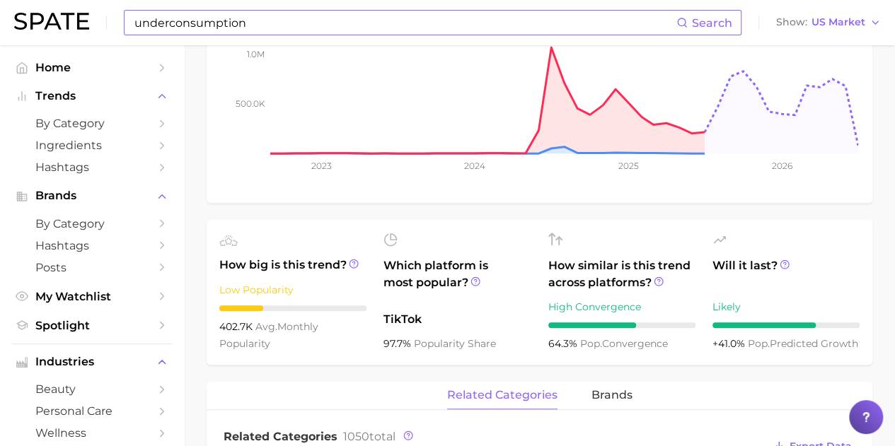
scroll to position [693, 0]
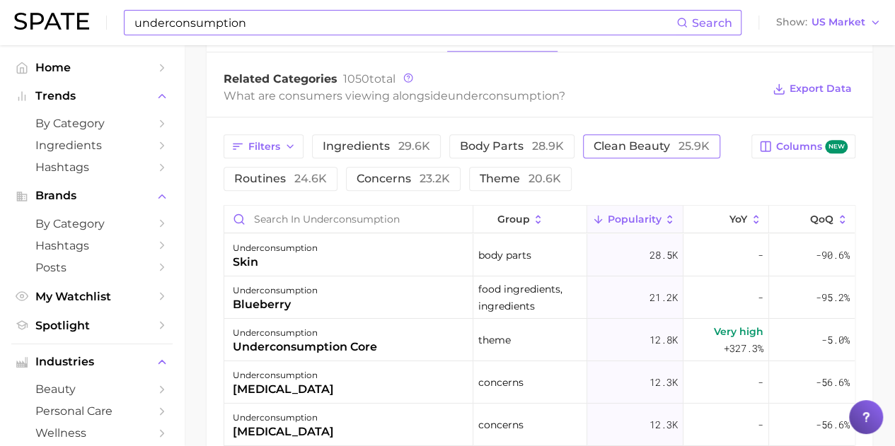
click at [640, 148] on span "clean beauty 25.9k" at bounding box center [652, 146] width 116 height 11
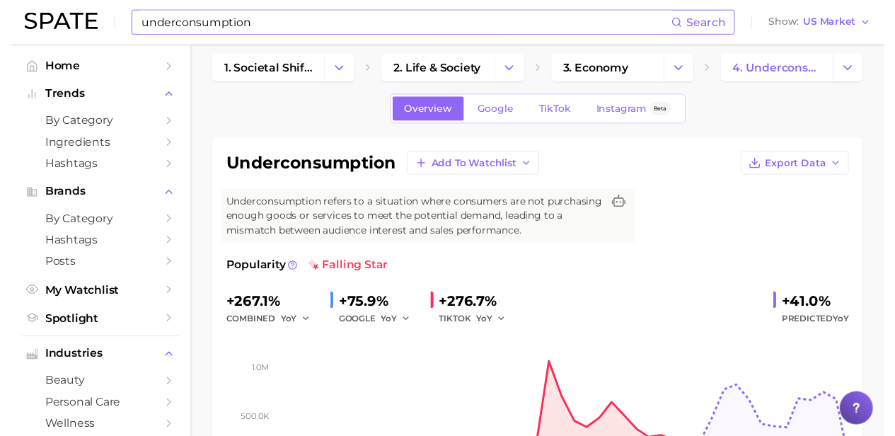
scroll to position [0, 0]
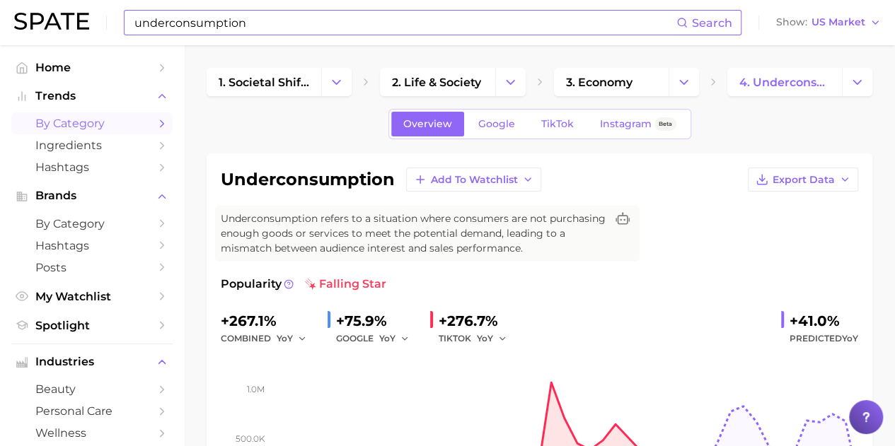
click at [82, 120] on span "by Category" at bounding box center [91, 123] width 113 height 13
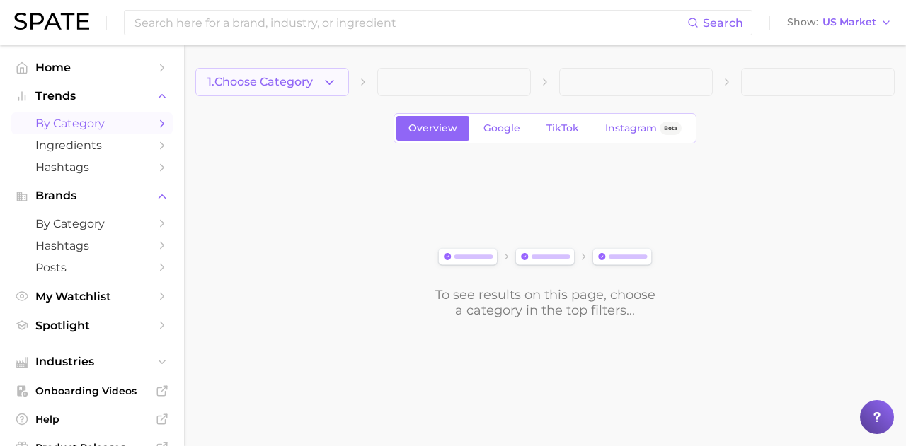
click at [333, 78] on icon "button" at bounding box center [329, 82] width 15 height 15
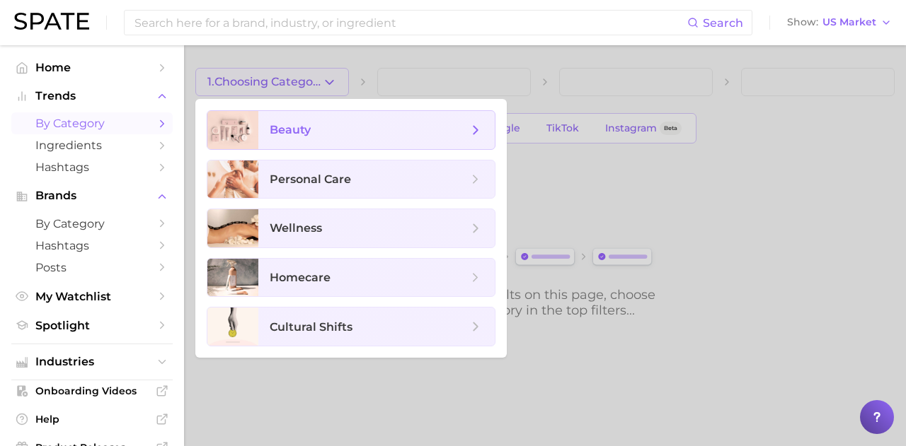
click at [299, 137] on span "beauty" at bounding box center [376, 130] width 236 height 38
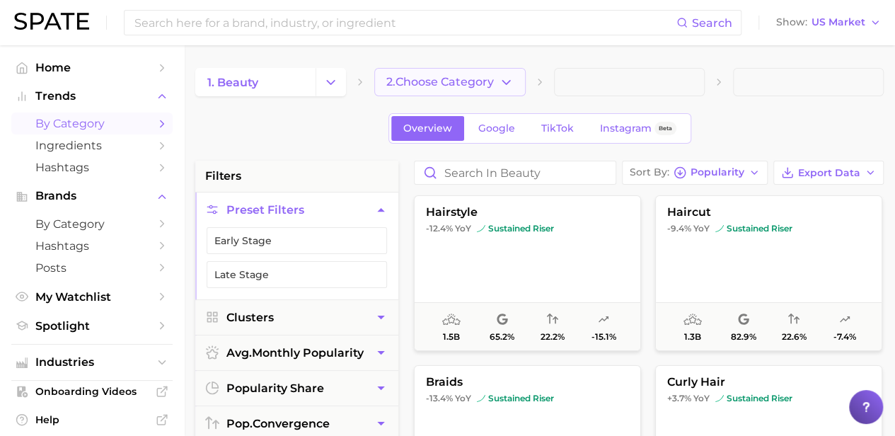
click at [510, 80] on icon "button" at bounding box center [506, 82] width 15 height 15
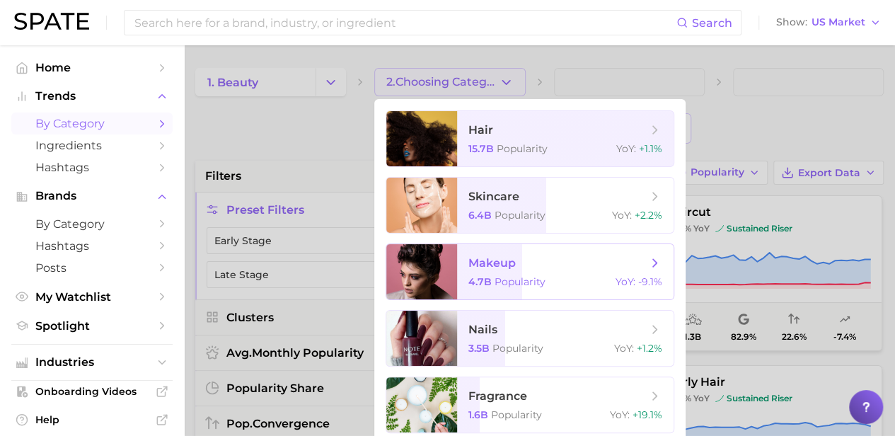
click at [490, 275] on span "makeup 4.7b Popularity YoY : -9.1%" at bounding box center [565, 271] width 217 height 55
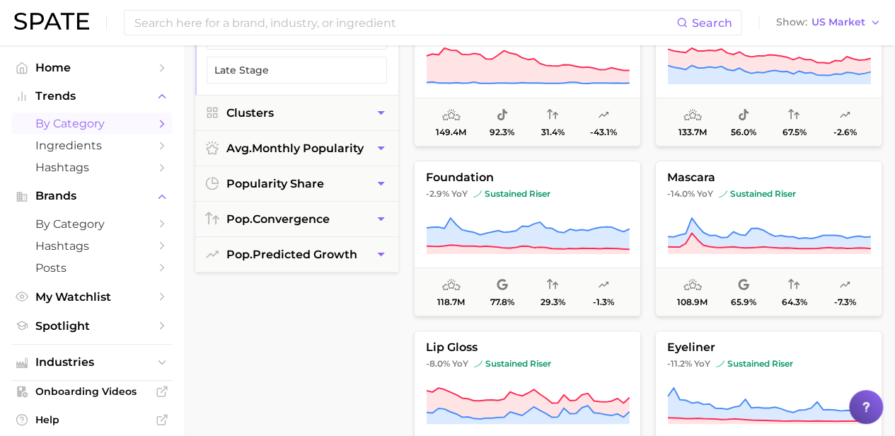
scroll to position [207, 0]
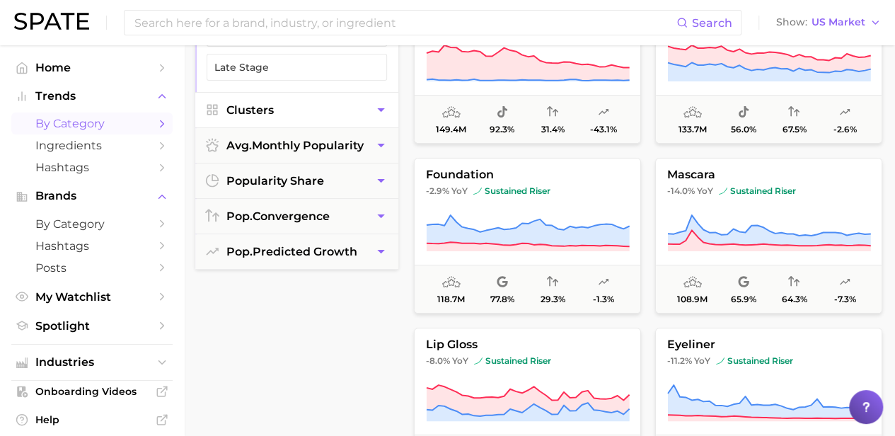
click at [375, 110] on icon "button" at bounding box center [381, 110] width 15 height 15
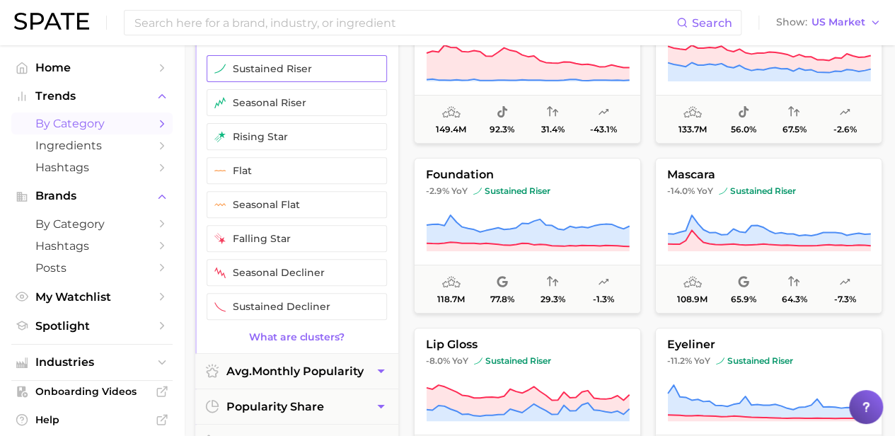
click at [260, 62] on button "sustained riser" at bounding box center [297, 68] width 180 height 27
click at [241, 93] on button "seasonal riser" at bounding box center [297, 102] width 180 height 27
click at [378, 94] on button "seasonal riser" at bounding box center [297, 102] width 180 height 27
click at [368, 66] on icon "button" at bounding box center [373, 68] width 11 height 11
click at [361, 367] on span "avg. monthly popularity" at bounding box center [294, 370] width 137 height 13
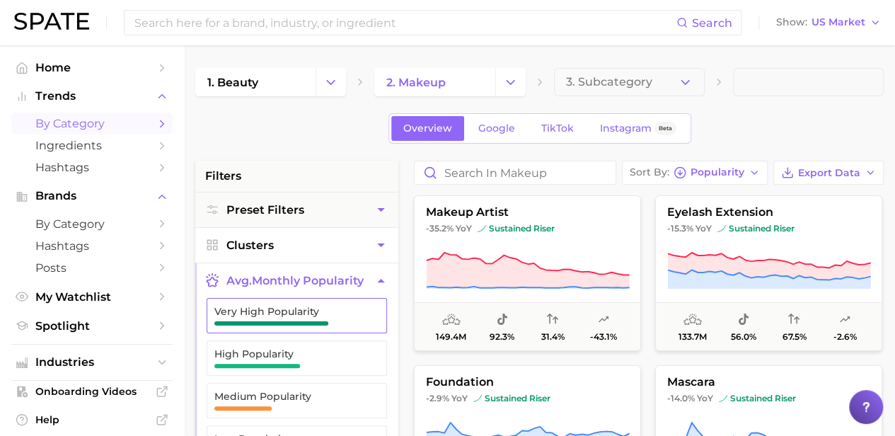
click at [260, 313] on span "Very High Popularity" at bounding box center [285, 311] width 142 height 11
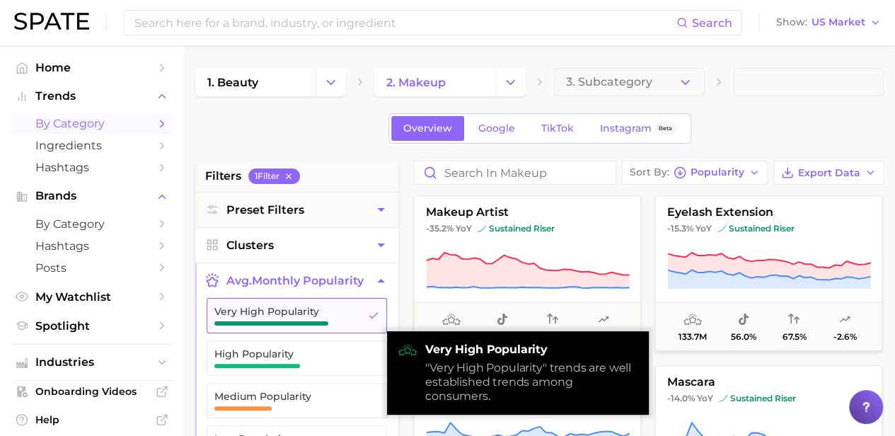
click at [260, 313] on span "Very High Popularity" at bounding box center [285, 311] width 142 height 11
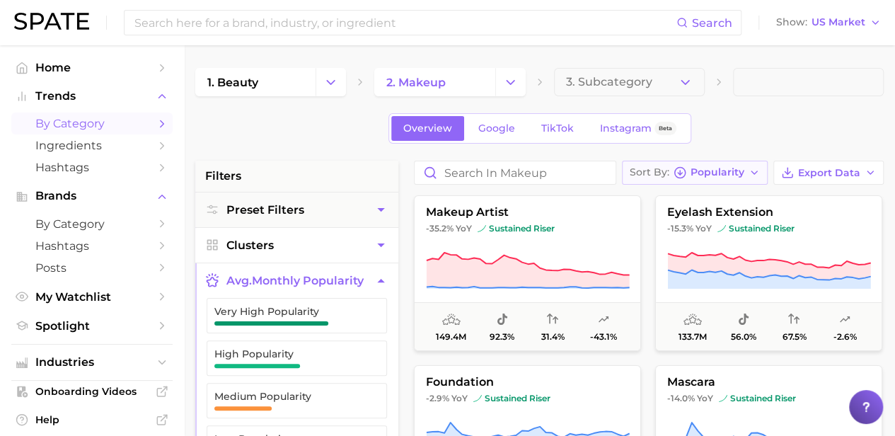
click at [754, 167] on icon "button" at bounding box center [754, 172] width 11 height 11
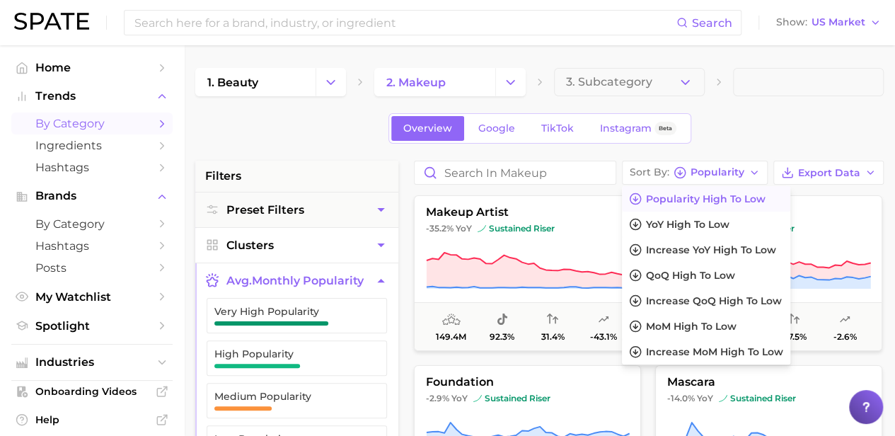
click at [747, 195] on span "Popularity high to low" at bounding box center [706, 199] width 120 height 12
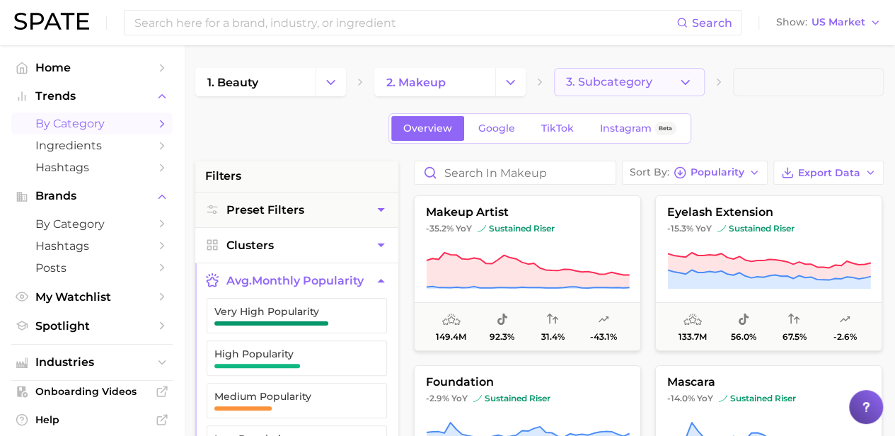
click at [688, 77] on icon "button" at bounding box center [685, 82] width 15 height 15
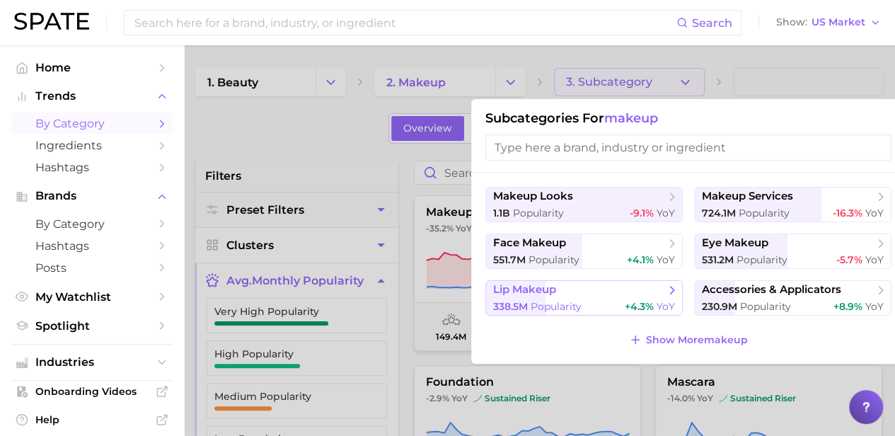
click at [546, 304] on span "Popularity" at bounding box center [556, 306] width 51 height 13
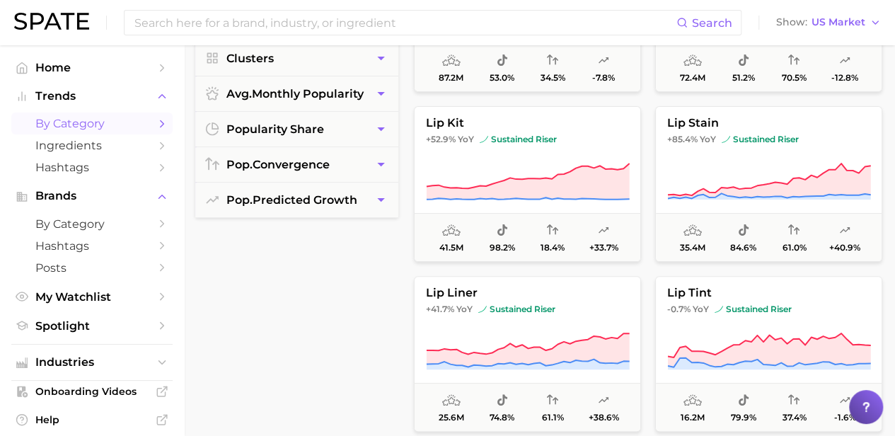
scroll to position [252, 0]
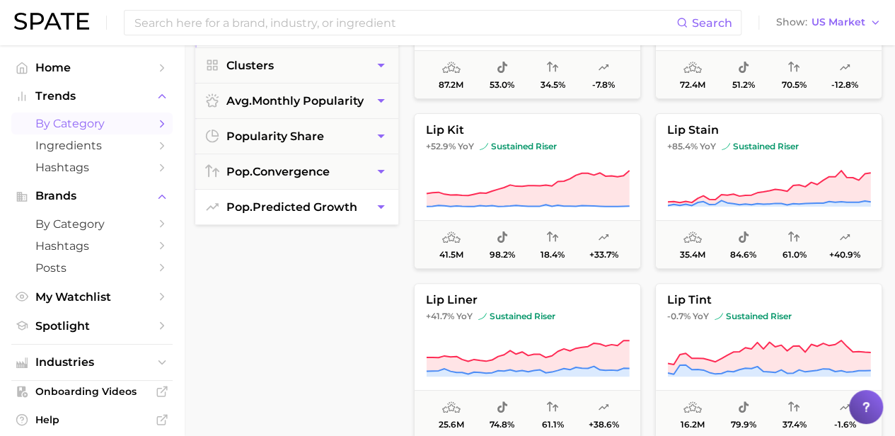
click at [294, 193] on button "pop. predicted growth" at bounding box center [296, 207] width 203 height 35
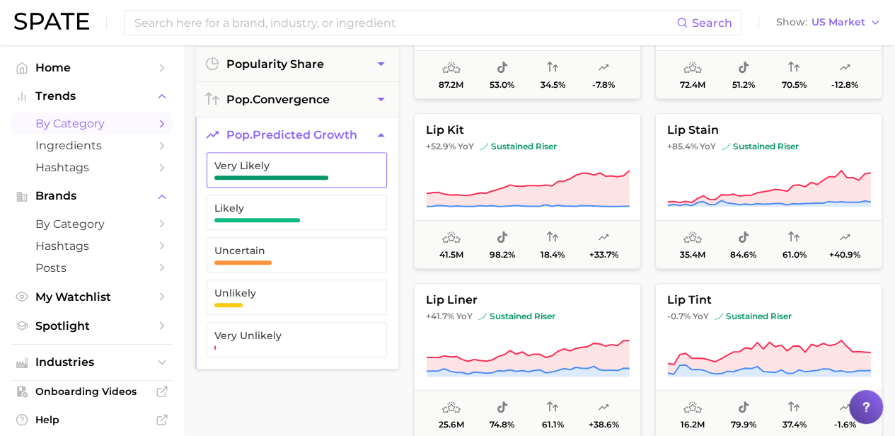
click at [252, 171] on span "Very Likely" at bounding box center [285, 170] width 142 height 20
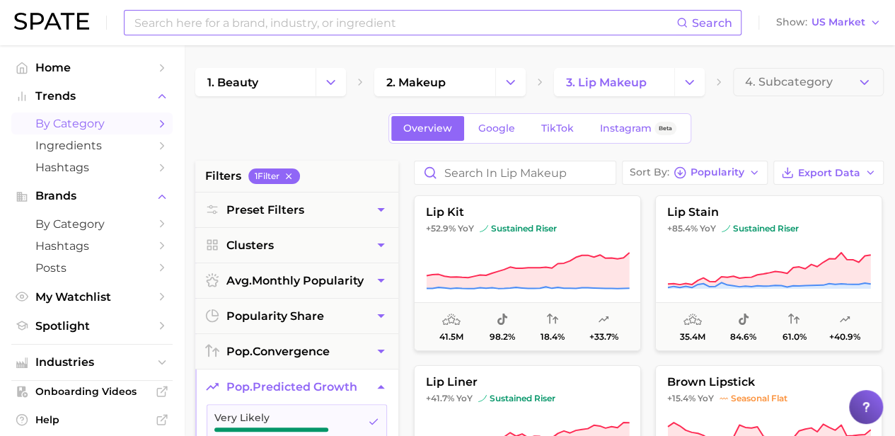
click at [310, 22] on input at bounding box center [404, 23] width 543 height 24
type input "p"
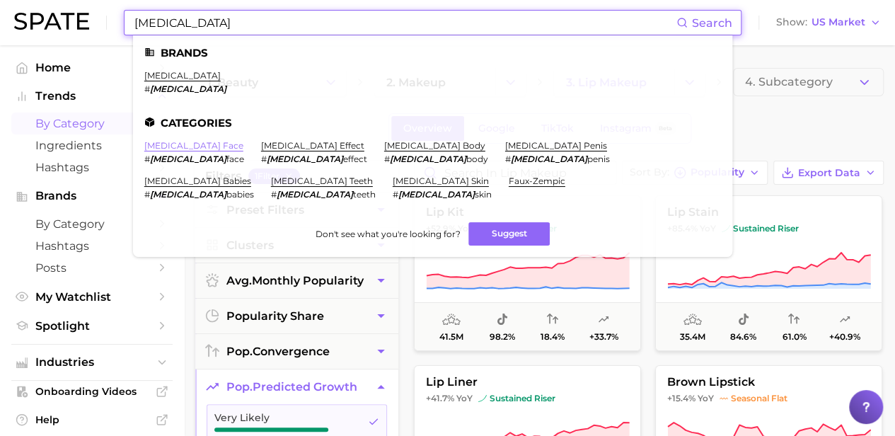
type input "ozempic"
click at [156, 149] on link "ozempic face" at bounding box center [193, 145] width 99 height 11
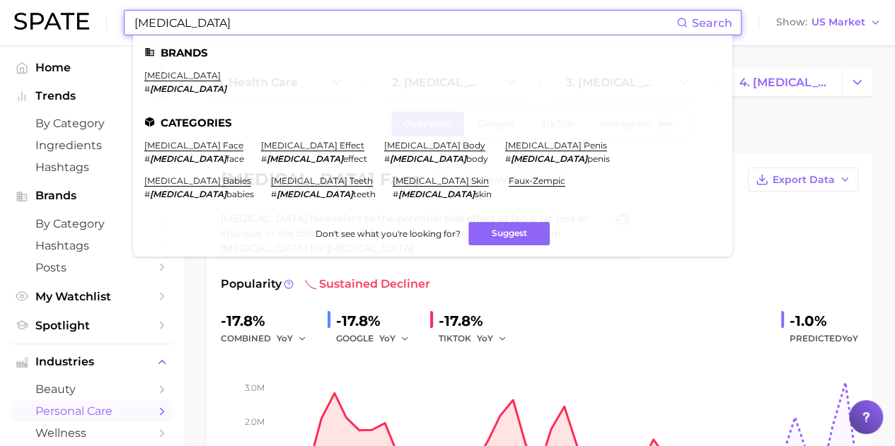
click at [278, 28] on input "ozempic" at bounding box center [404, 23] width 543 height 24
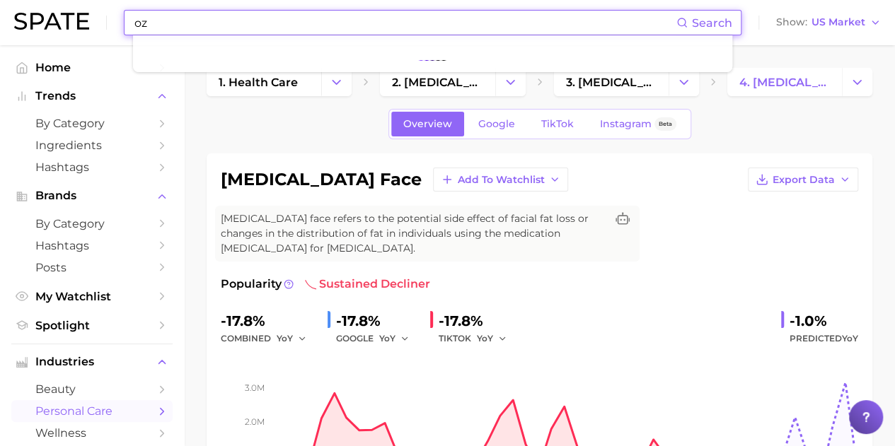
type input "o"
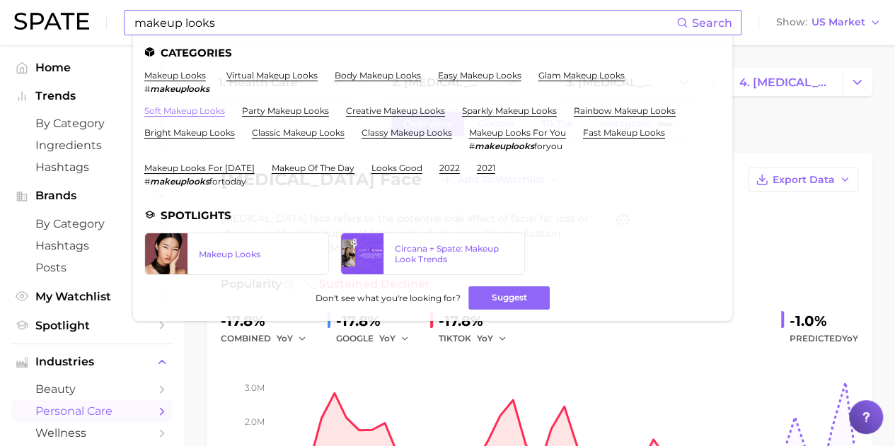
click at [201, 111] on link "soft makeup looks" at bounding box center [184, 110] width 81 height 11
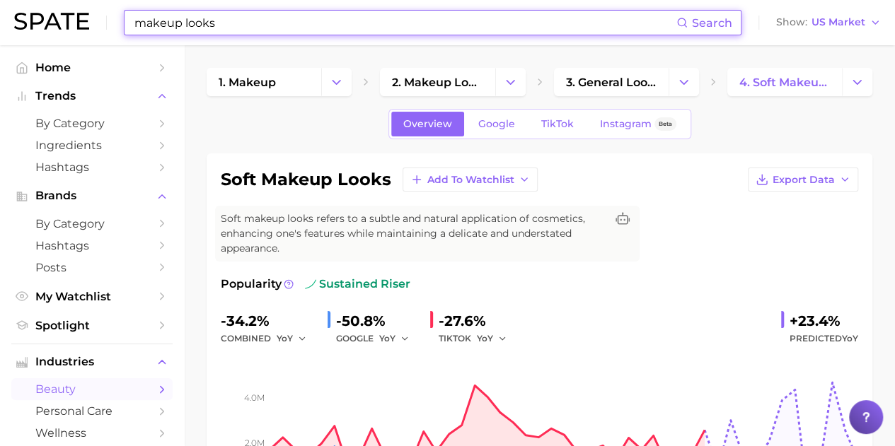
click at [259, 32] on input "makeup looks" at bounding box center [404, 23] width 543 height 24
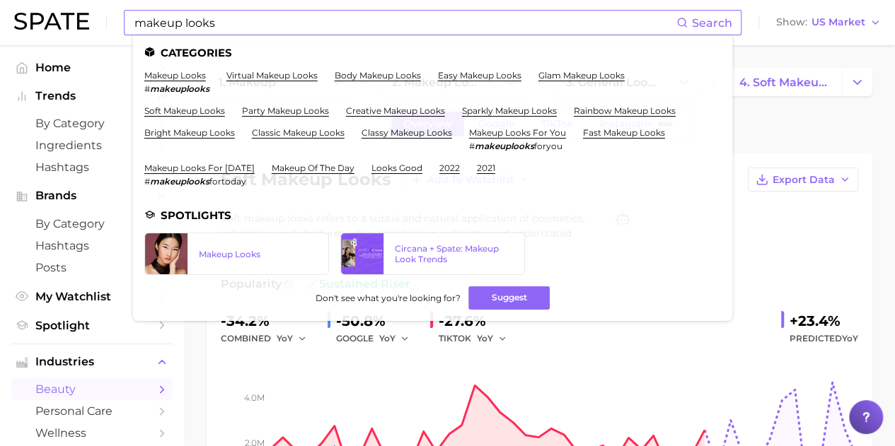
click at [696, 21] on span "Search" at bounding box center [712, 22] width 40 height 13
click at [422, 258] on div "Circana + Spate: Makeup Look Trends" at bounding box center [454, 253] width 118 height 21
click at [286, 19] on input "makeup looks" at bounding box center [404, 23] width 543 height 24
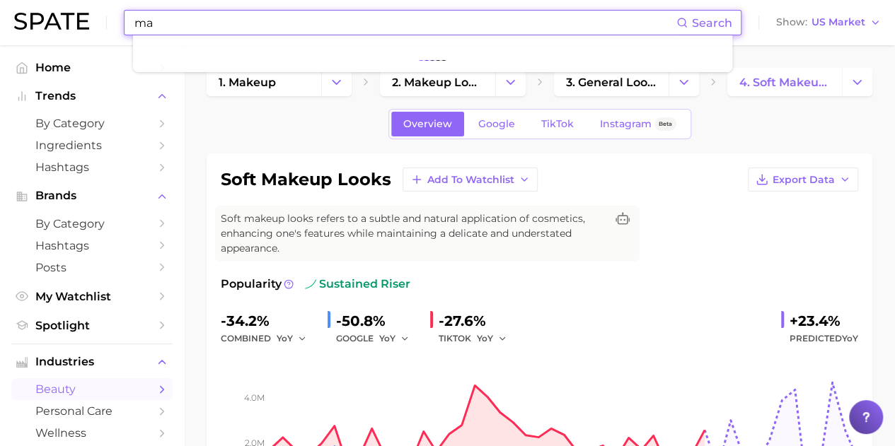
type input "m"
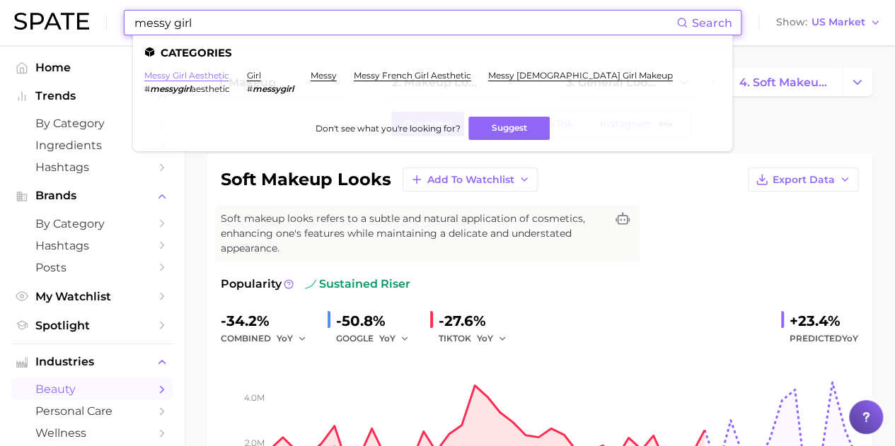
type input "messy girl"
click at [185, 77] on link "messy girl aesthetic" at bounding box center [186, 75] width 85 height 11
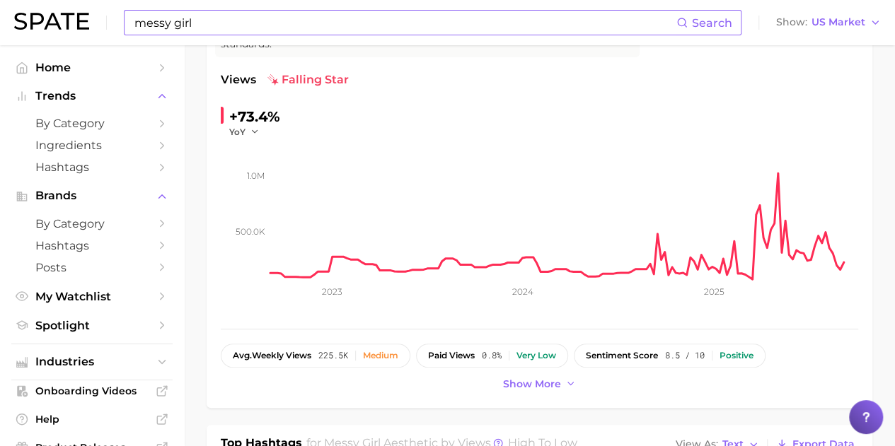
scroll to position [219, 0]
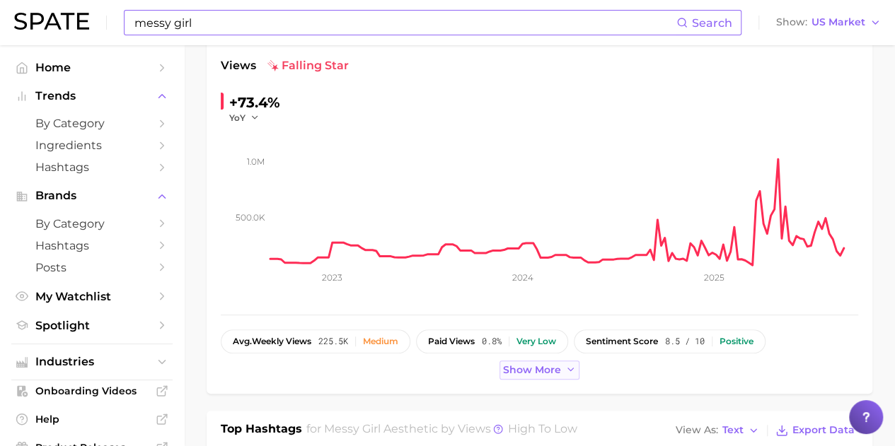
click at [572, 365] on icon at bounding box center [570, 369] width 11 height 11
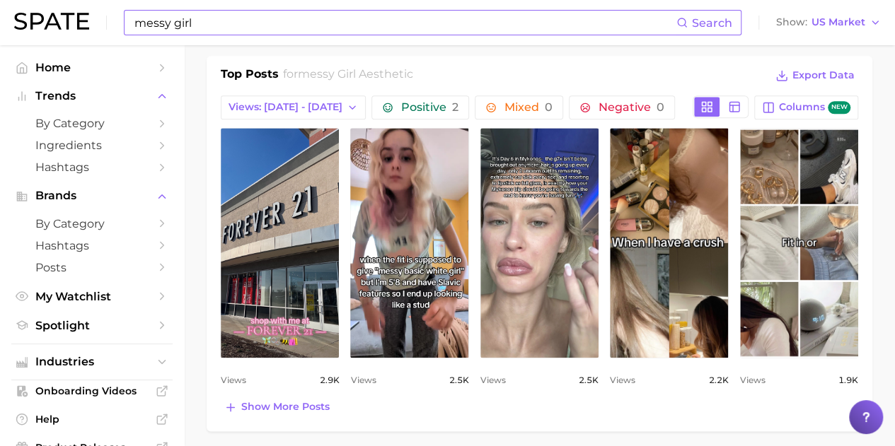
scroll to position [706, 0]
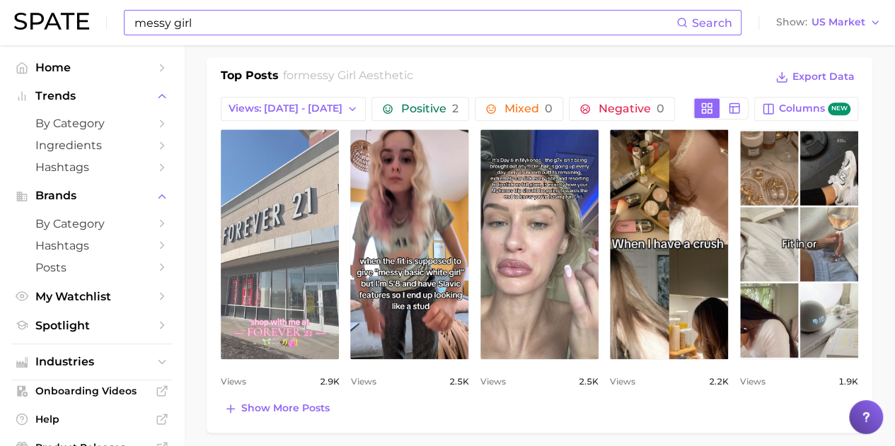
click at [263, 242] on link "view post on TikTok" at bounding box center [280, 244] width 118 height 230
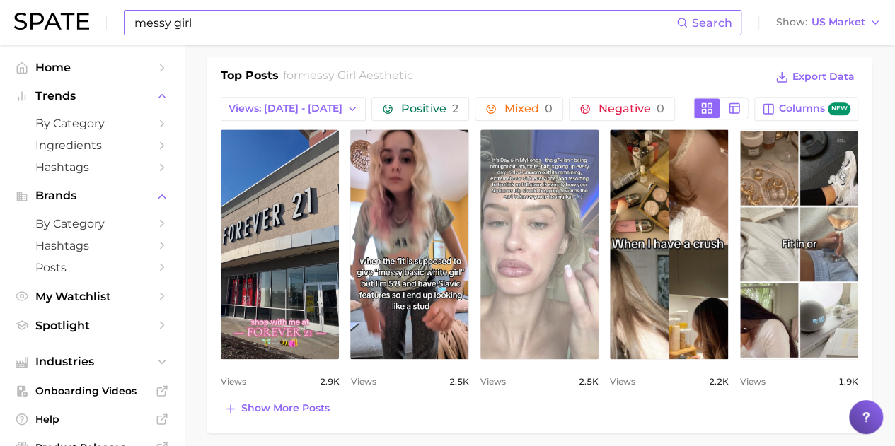
click at [553, 207] on link "view post on TikTok" at bounding box center [539, 244] width 118 height 230
click at [528, 220] on link "view post on TikTok" at bounding box center [539, 244] width 118 height 230
